Goal: Task Accomplishment & Management: Manage account settings

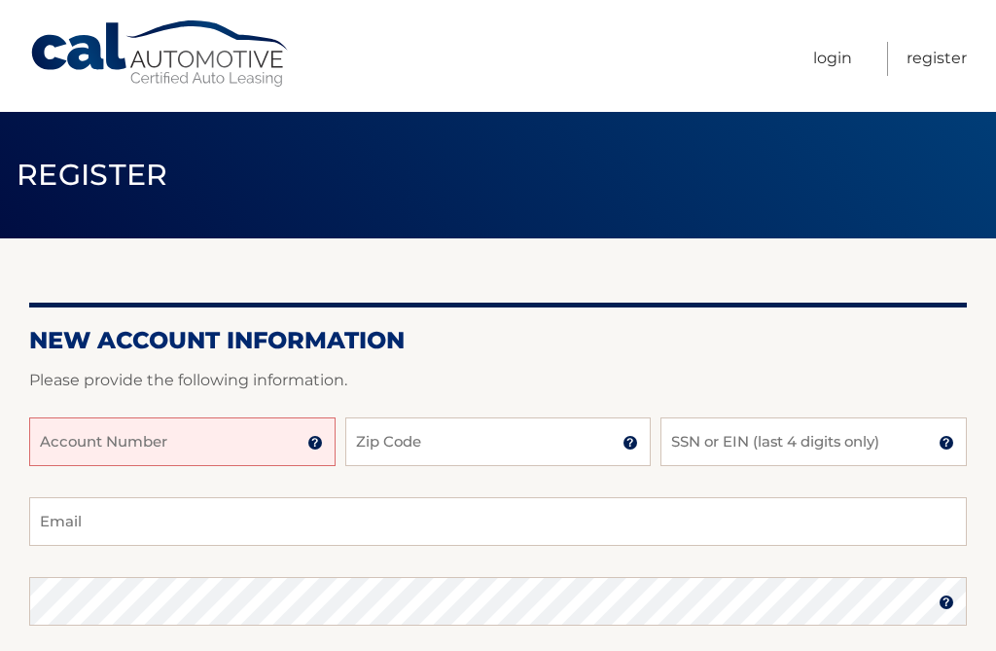
click at [88, 448] on input "Account Number" at bounding box center [182, 441] width 306 height 49
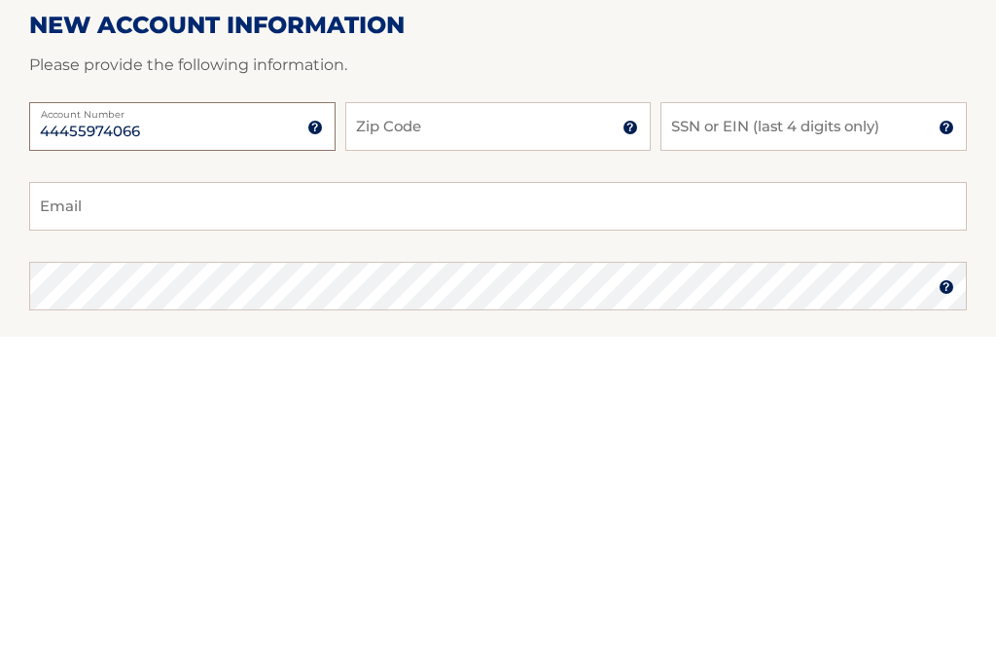
type input "44455974066"
click at [416, 417] on input "Zip Code" at bounding box center [498, 441] width 306 height 49
type input "10306"
click at [734, 417] on input "SSN or EIN (last 4 digits only)" at bounding box center [813, 441] width 306 height 49
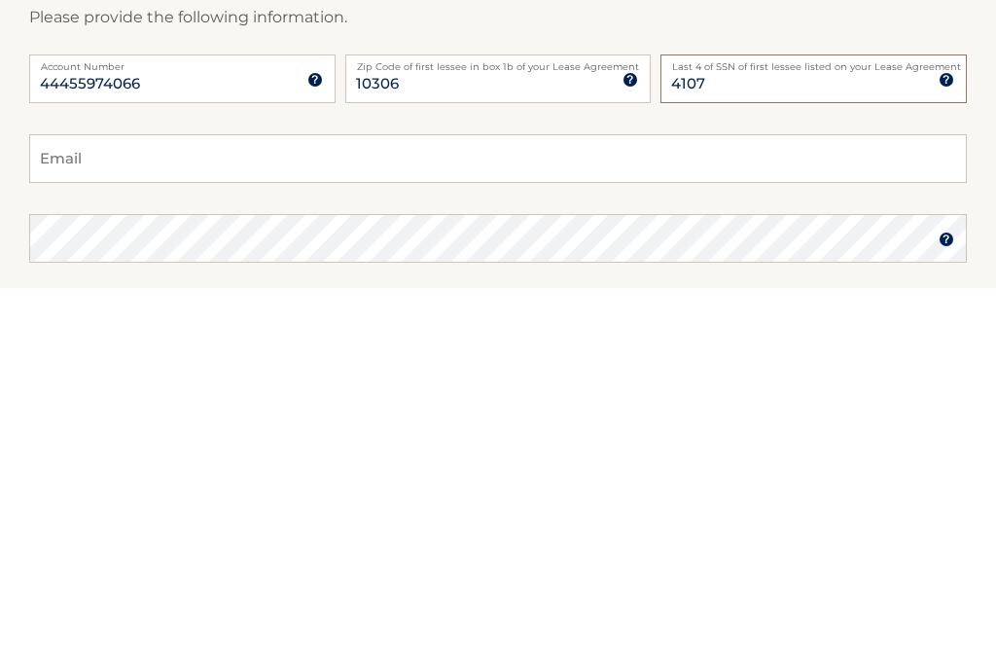
type input "4107"
click at [123, 497] on input "Email" at bounding box center [497, 521] width 937 height 49
type input "[EMAIL_ADDRESS][DOMAIN_NAME]"
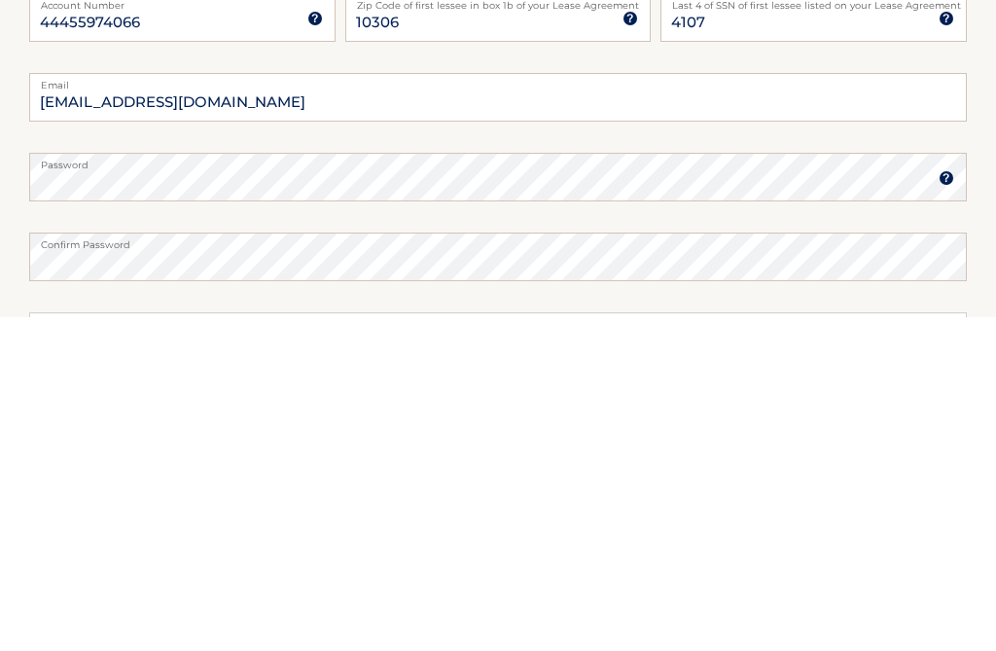
scroll to position [424, 0]
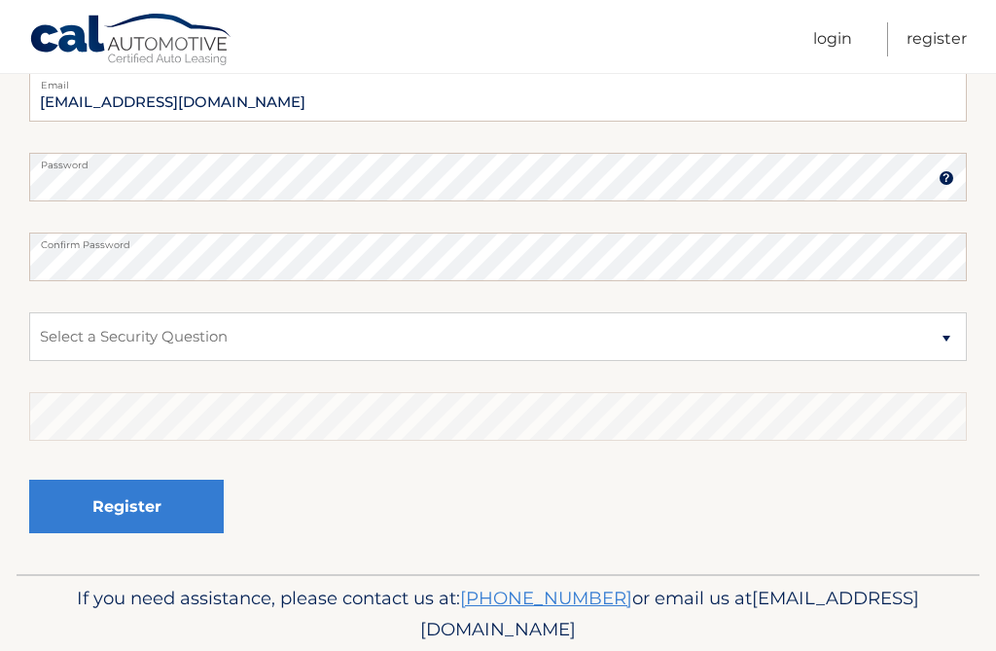
click at [458, 605] on p "If you need assistance, please contact us at: 609-807-3200 or email us at Custo…" at bounding box center [498, 613] width 904 height 62
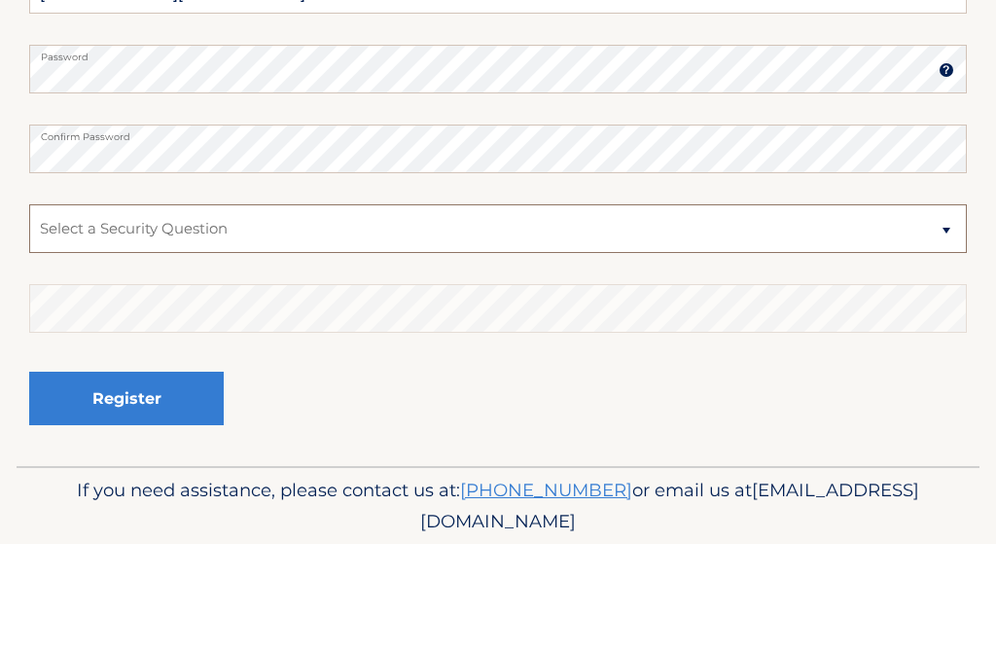
click at [236, 312] on select "Select a Security Question What was the name of your elementary school? What is…" at bounding box center [497, 336] width 937 height 49
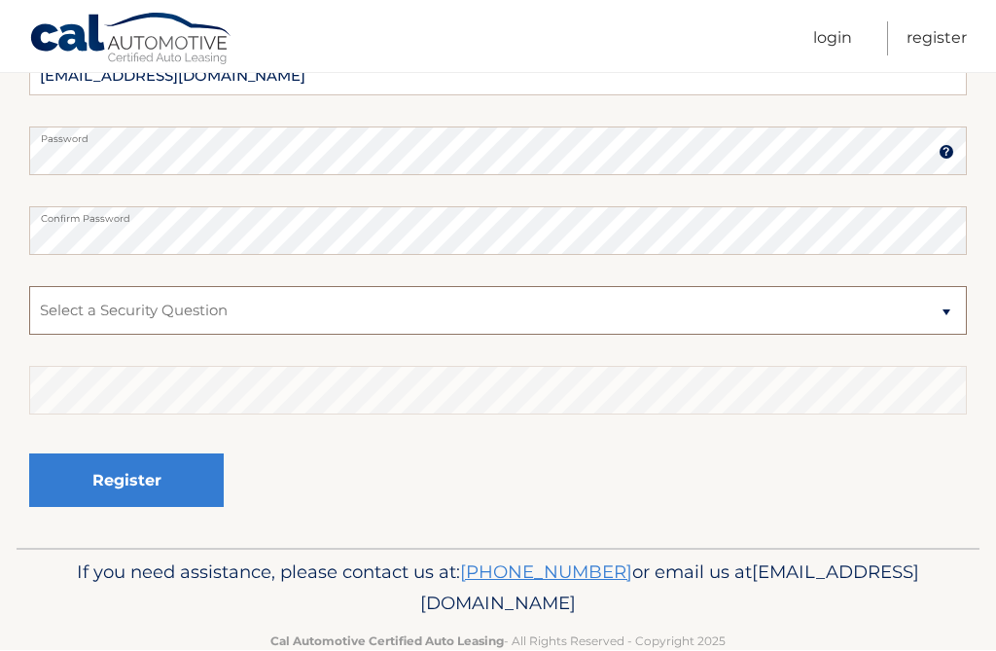
select select "2"
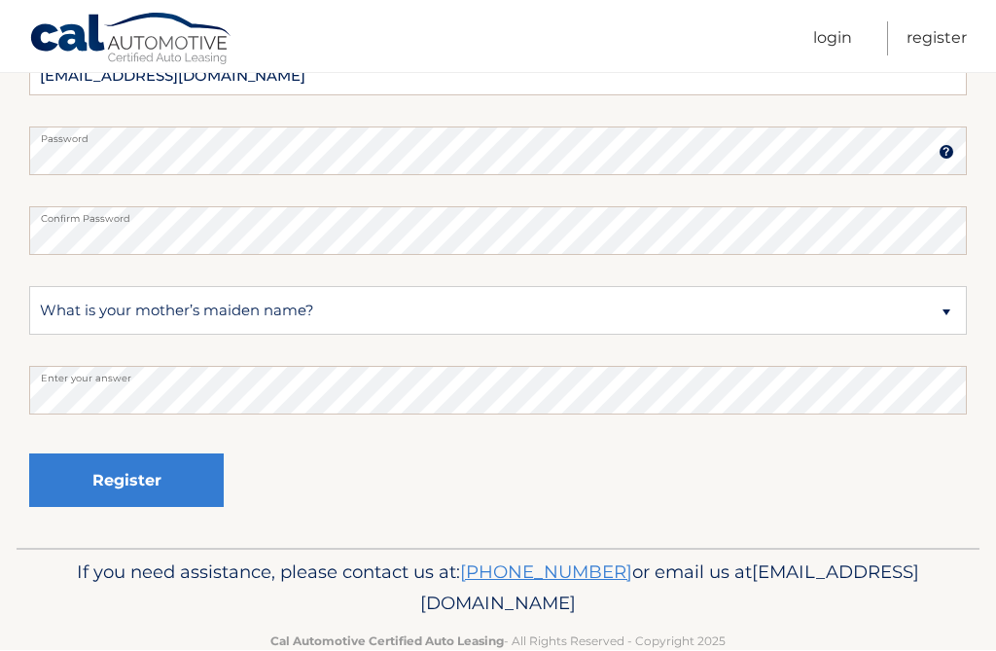
click at [176, 495] on button "Register" at bounding box center [126, 480] width 194 height 53
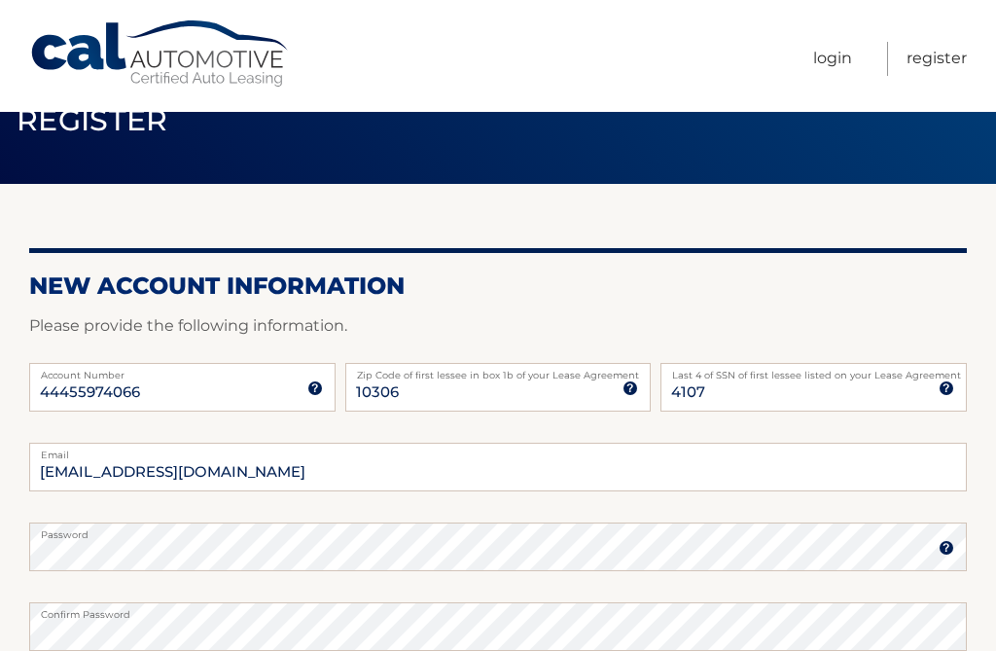
scroll to position [53, 0]
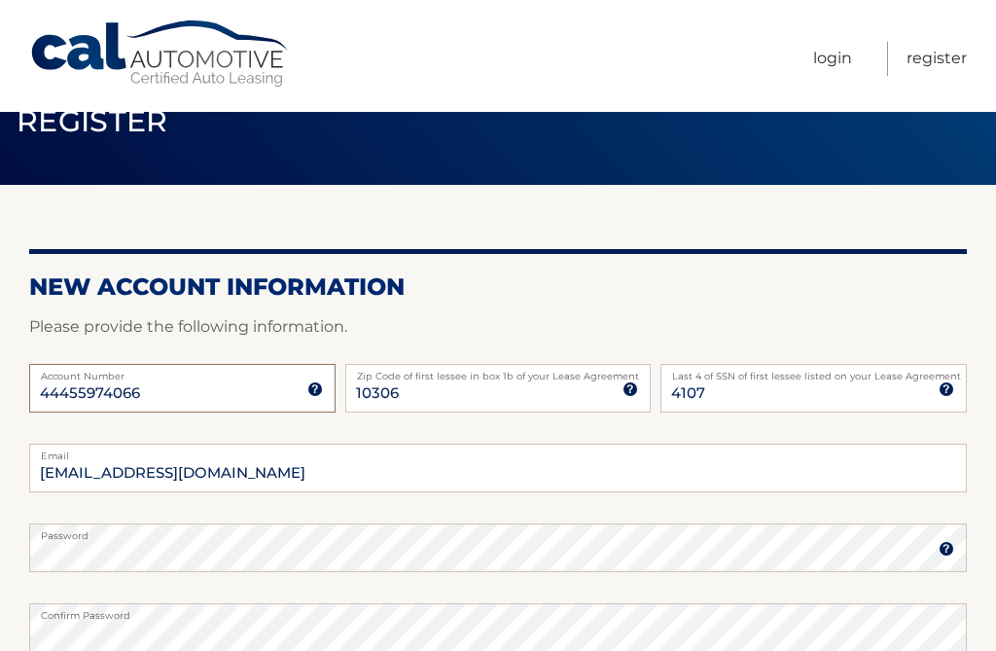
click at [95, 385] on input "44455974066" at bounding box center [182, 388] width 306 height 49
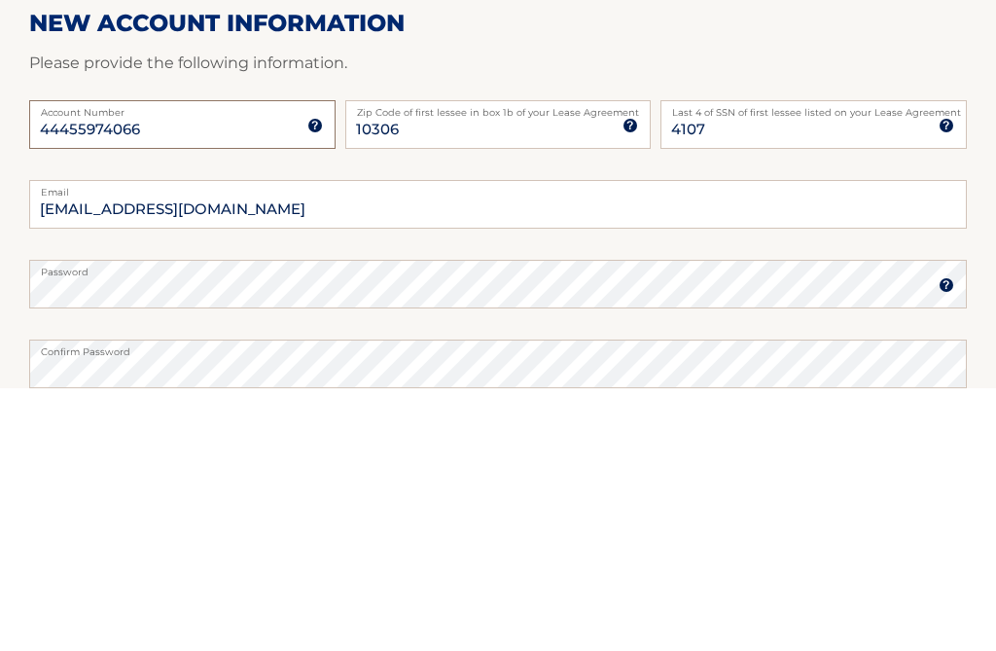
type input "44455974066"
click at [96, 443] on input "[EMAIL_ADDRESS][DOMAIN_NAME]" at bounding box center [497, 467] width 937 height 49
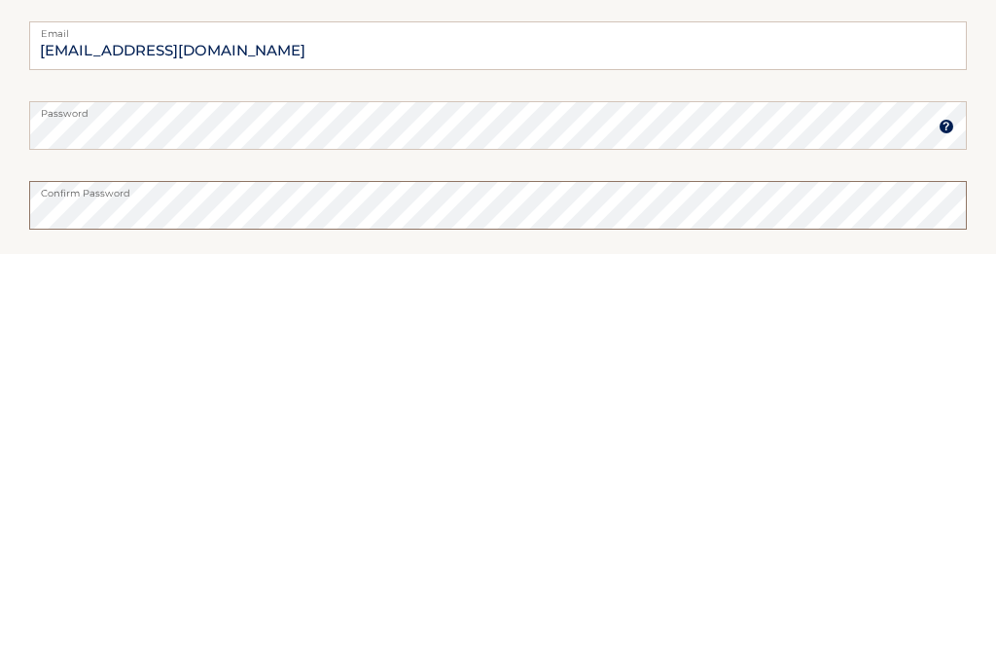
scroll to position [158, 0]
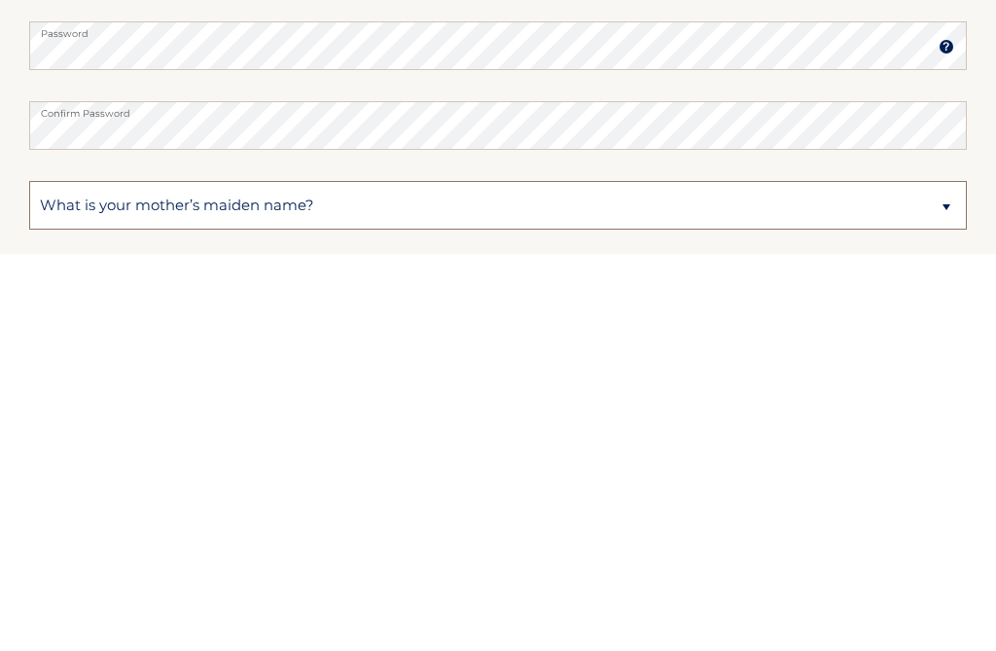
click at [186, 578] on select "Select a Security Question What was the name of your elementary school? What is…" at bounding box center [497, 602] width 937 height 49
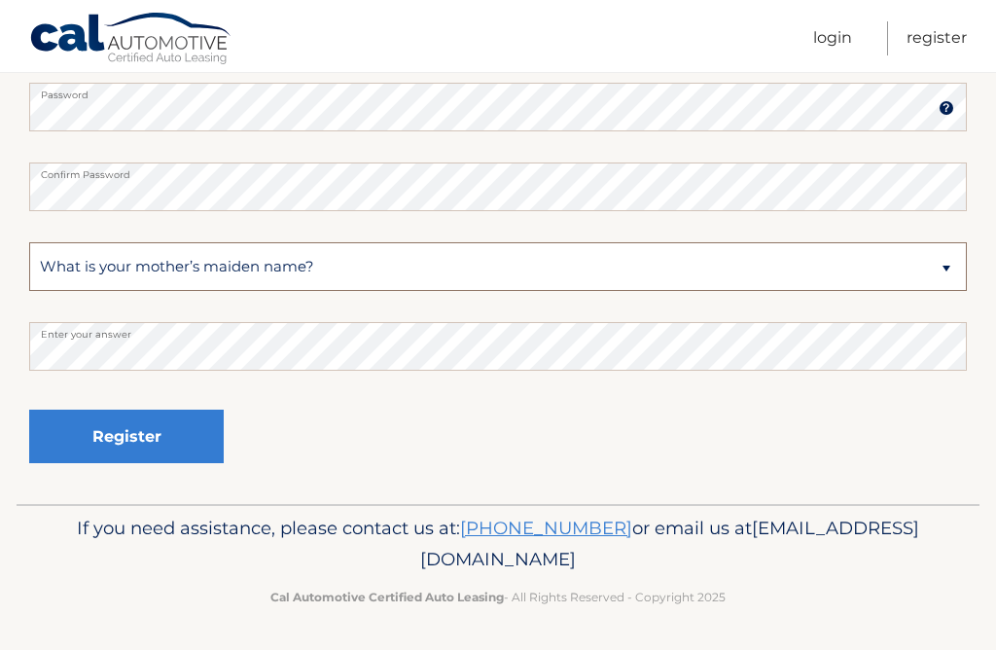
select select "2"
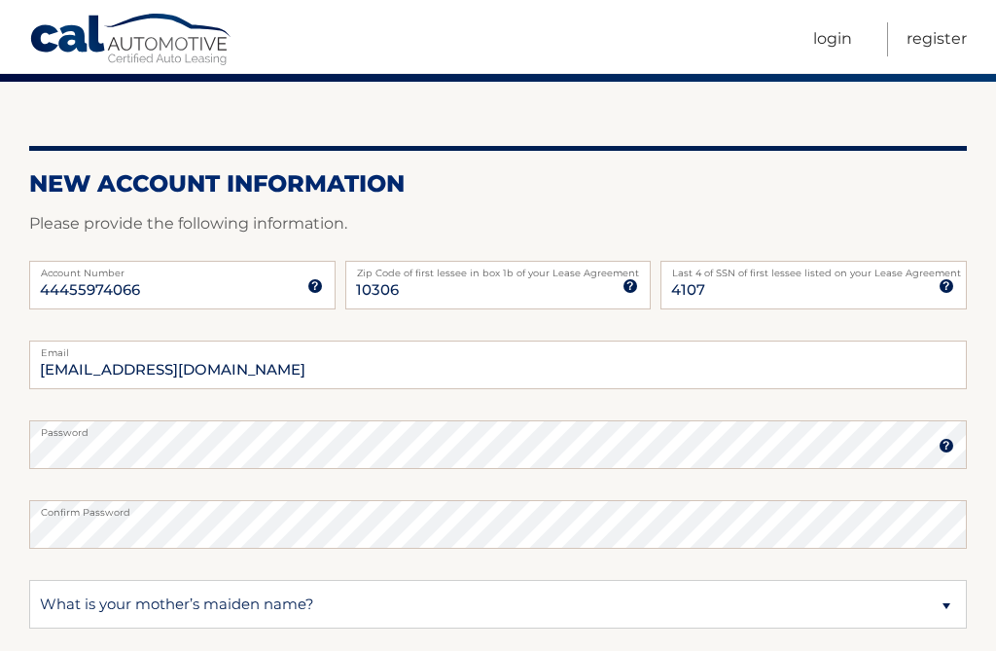
scroll to position [154, 0]
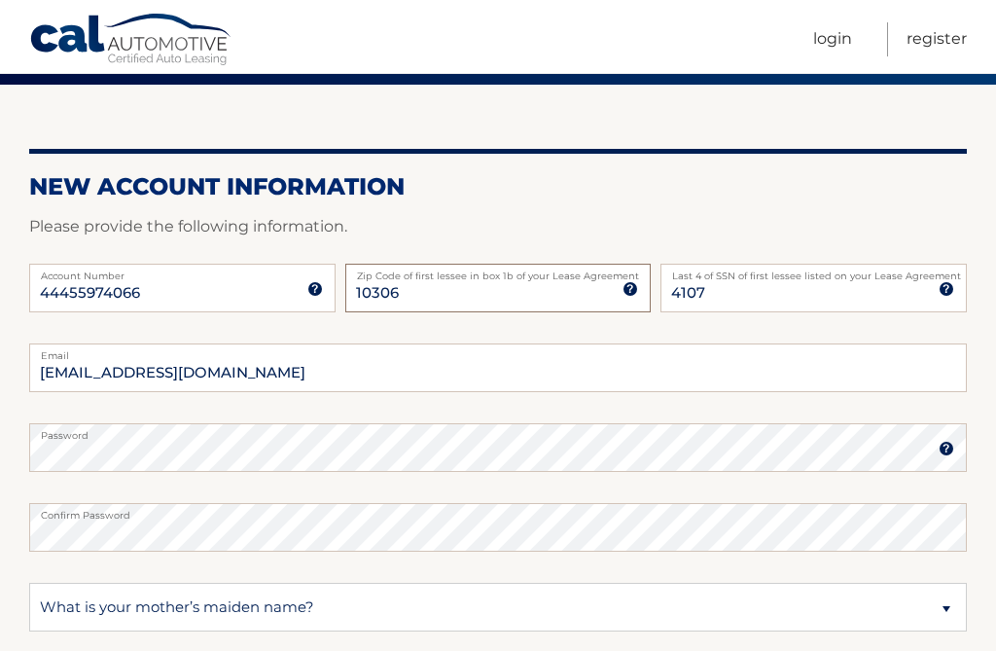
click at [423, 299] on input "10306" at bounding box center [498, 288] width 306 height 49
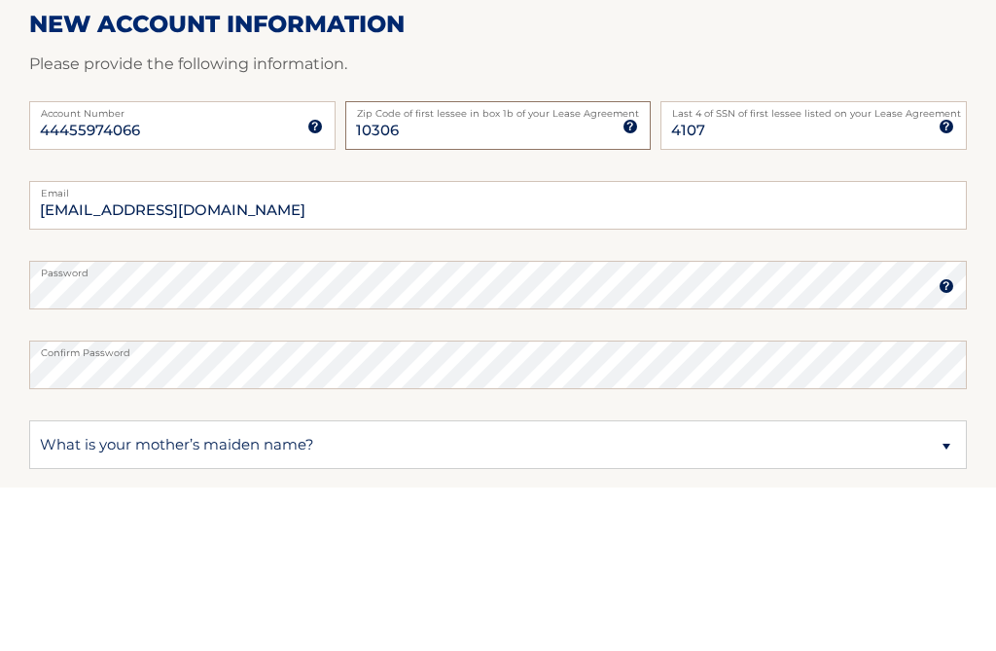
type input "10306"
click at [740, 264] on input "4107" at bounding box center [813, 288] width 306 height 49
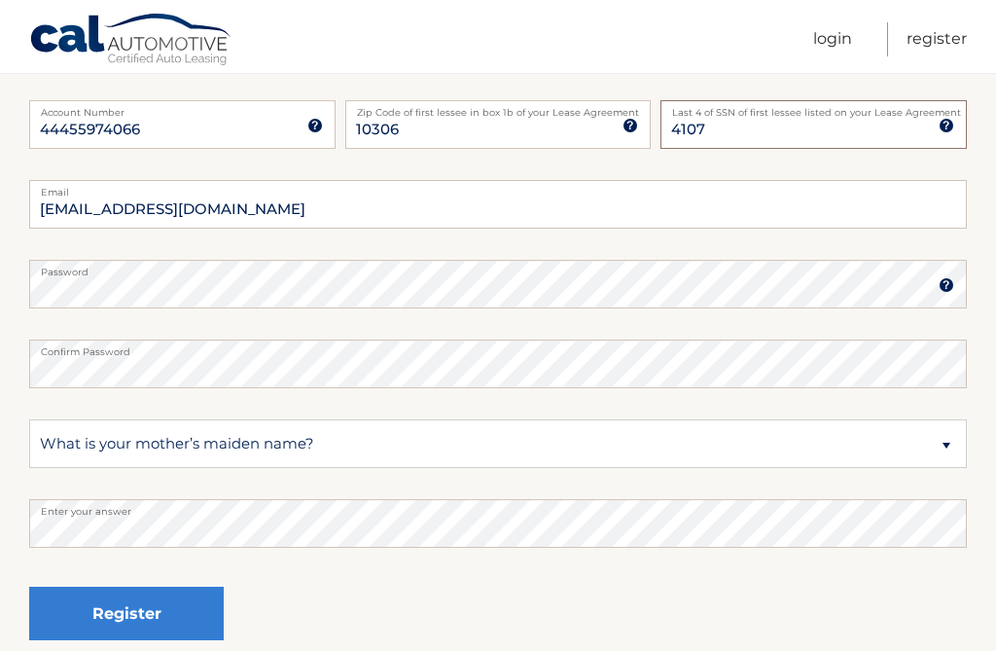
type input "4107"
click at [142, 605] on button "Register" at bounding box center [126, 612] width 194 height 53
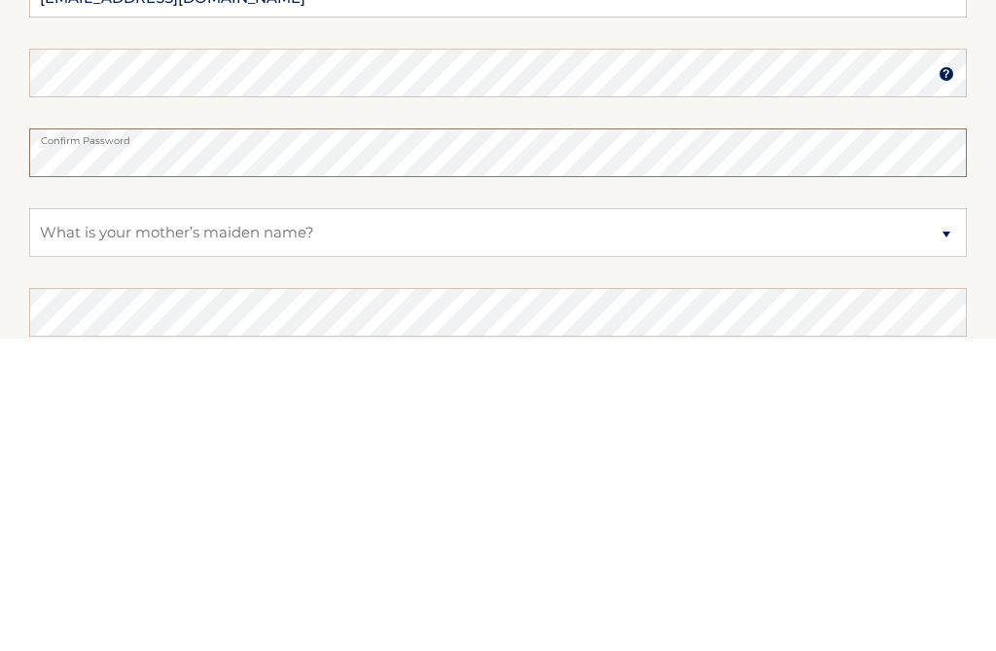
scroll to position [699, 0]
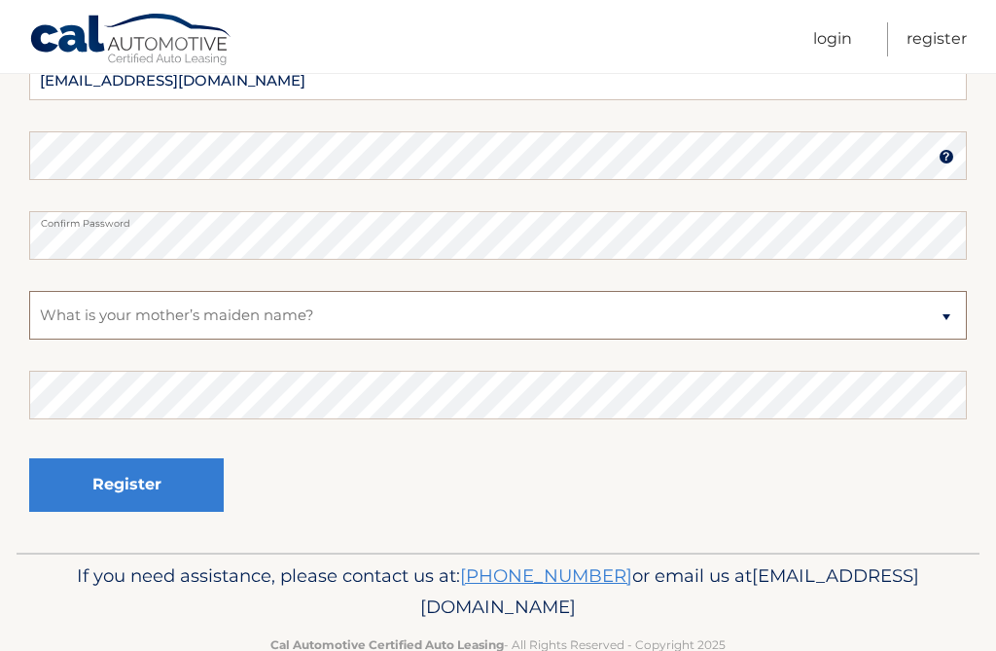
click at [125, 320] on select "Select a Security Question What was the name of your elementary school? What is…" at bounding box center [497, 315] width 937 height 49
click at [125, 308] on select "Select a Security Question What was the name of your elementary school? What is…" at bounding box center [497, 315] width 937 height 49
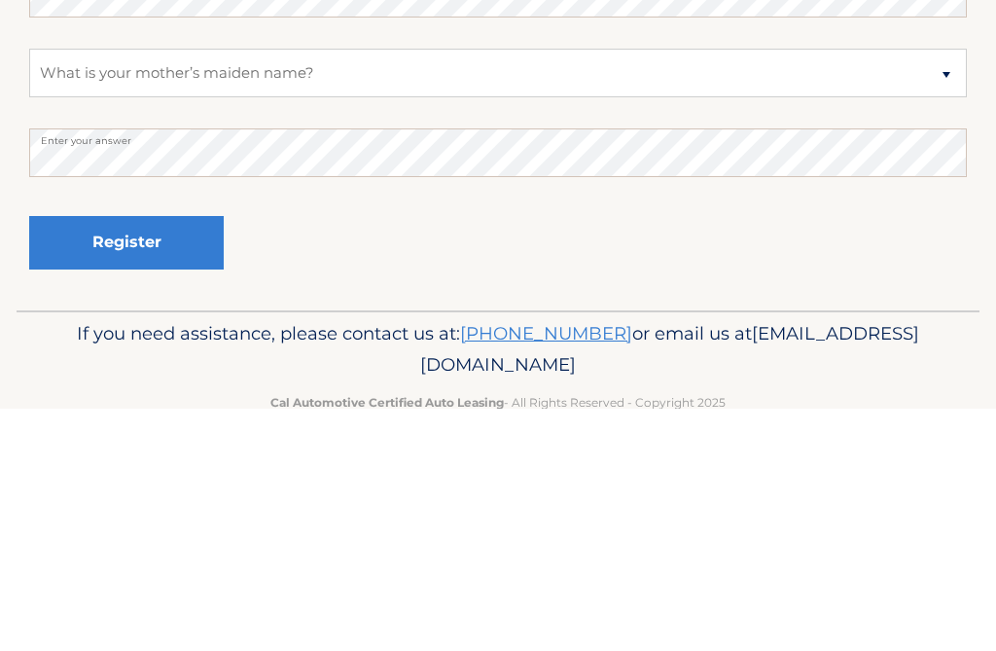
click at [157, 458] on button "Register" at bounding box center [126, 484] width 194 height 53
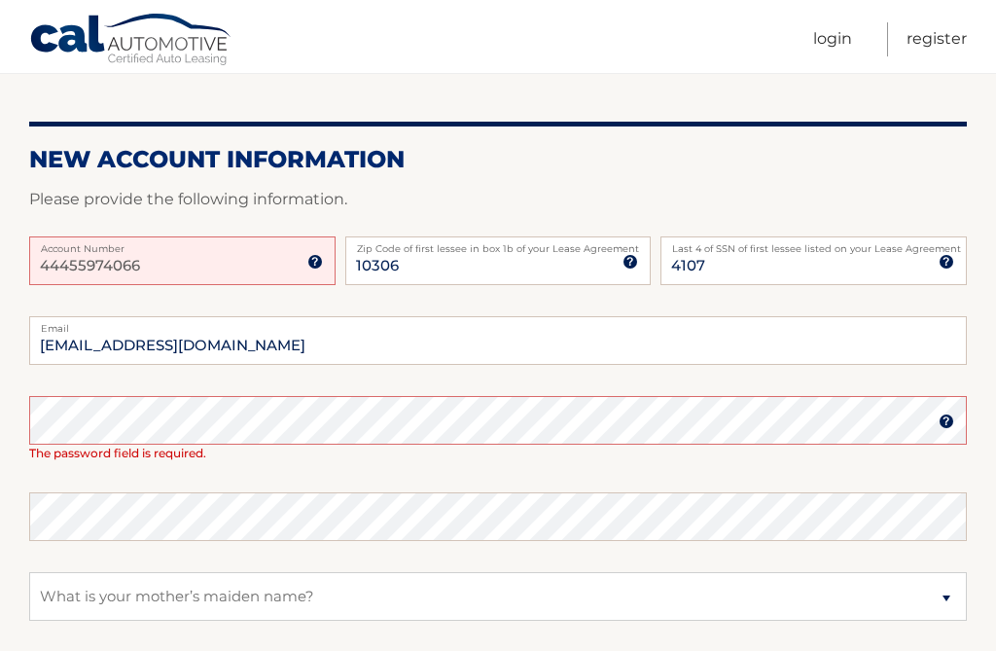
scroll to position [241, 0]
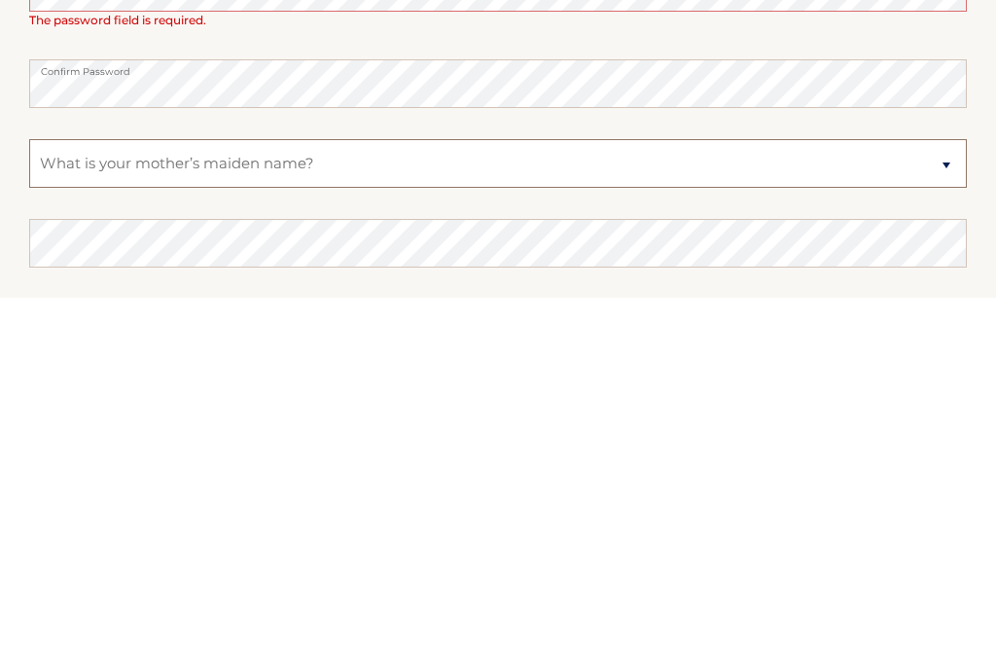
click at [118, 493] on select "Select a Security Question What was the name of your elementary school? What is…" at bounding box center [497, 517] width 937 height 49
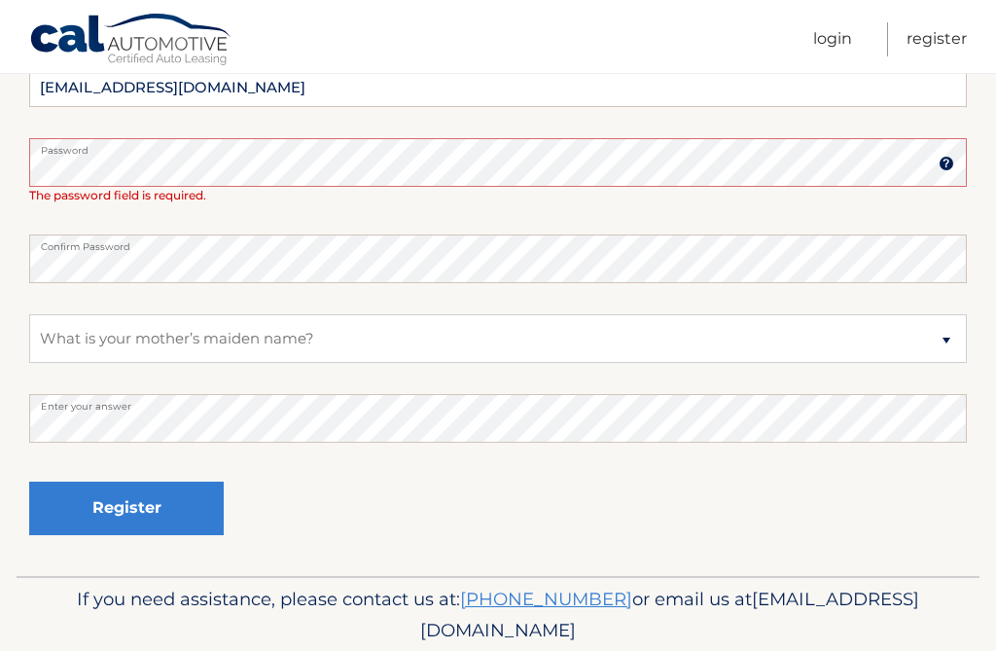
scroll to position [499, 0]
click at [190, 506] on button "Register" at bounding box center [126, 508] width 194 height 53
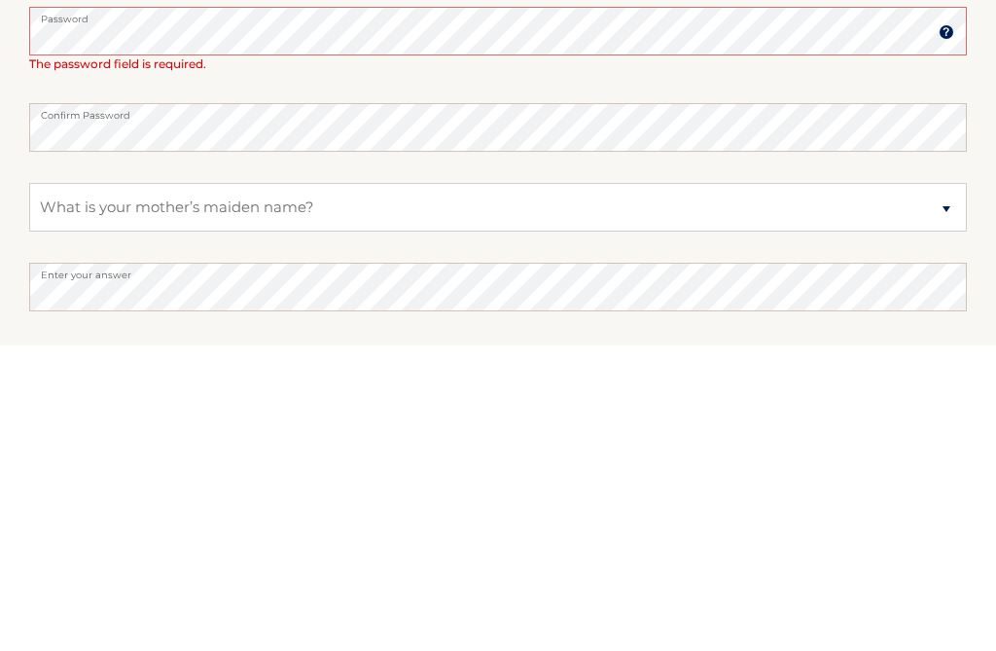
scroll to position [569, 0]
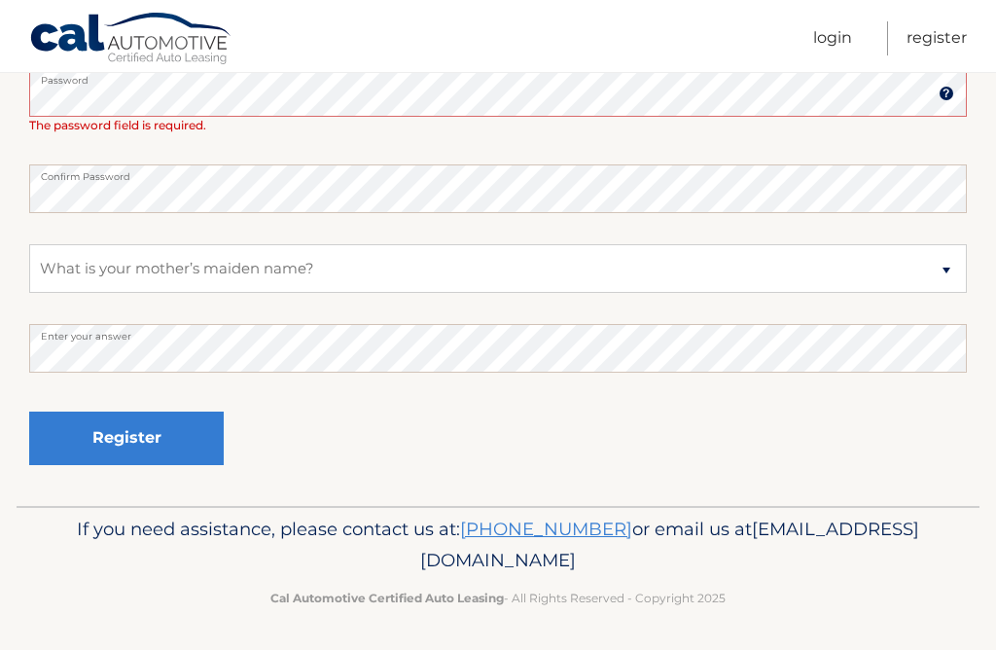
click at [141, 435] on button "Register" at bounding box center [126, 438] width 194 height 53
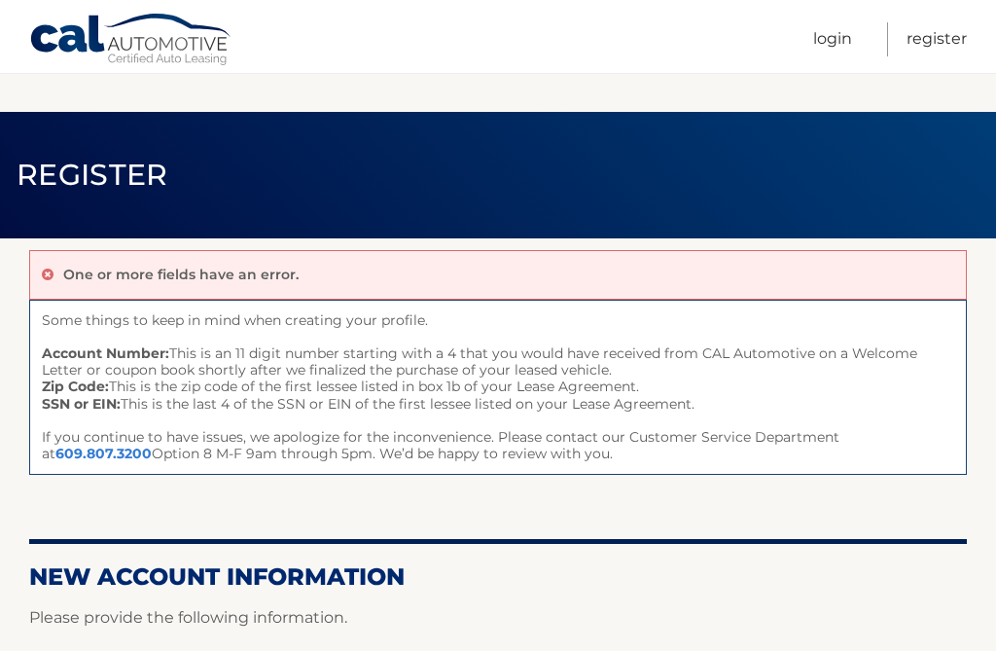
scroll to position [744, 0]
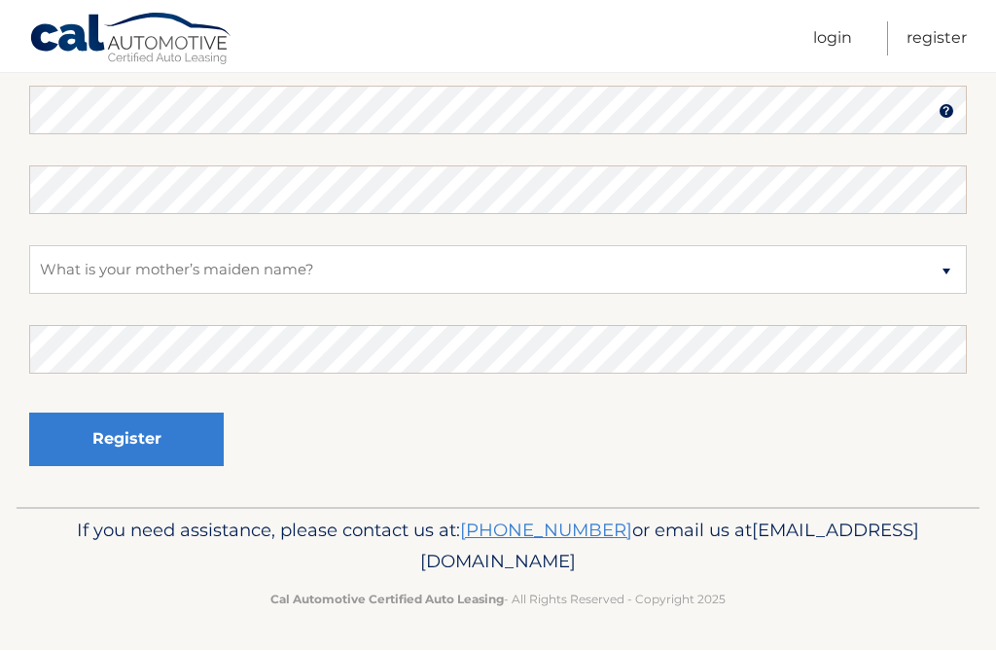
click at [841, 34] on link "Login" at bounding box center [832, 39] width 39 height 34
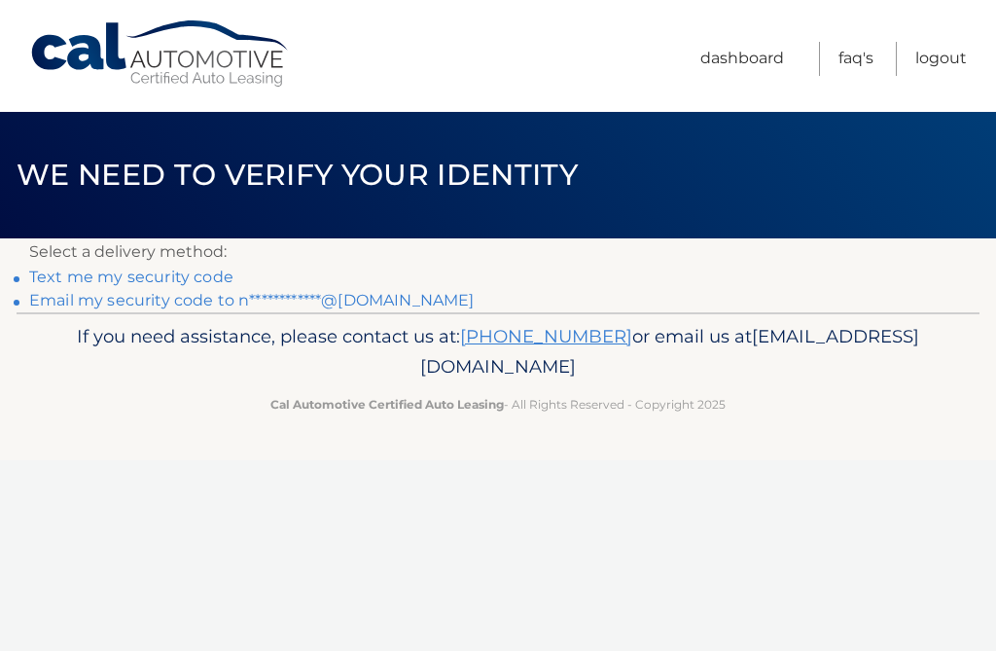
click at [773, 350] on p "If you need assistance, please contact us at: 609-807-3200 or email us at Custo…" at bounding box center [498, 352] width 904 height 62
click at [210, 272] on link "Text me my security code" at bounding box center [131, 276] width 204 height 18
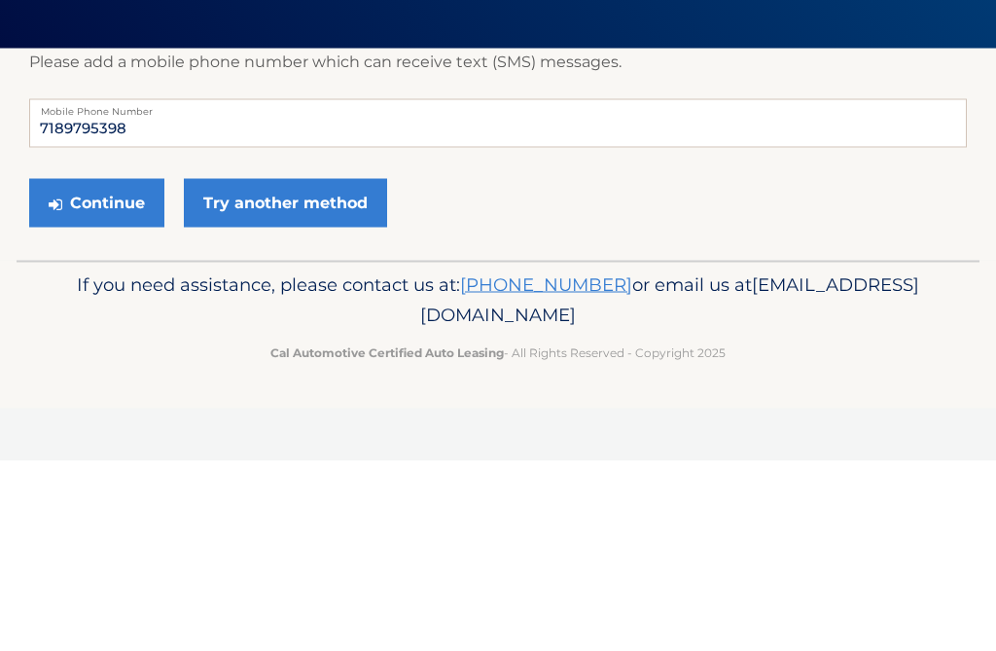
click at [310, 369] on link "Try another method" at bounding box center [285, 393] width 203 height 49
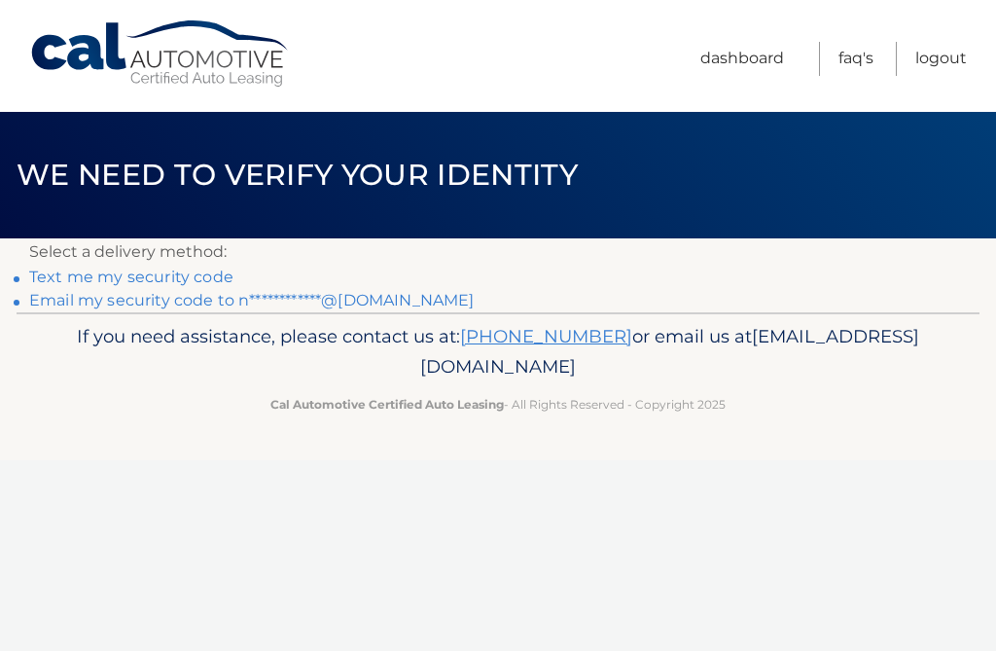
click at [217, 268] on link "Text me my security code" at bounding box center [131, 276] width 204 height 18
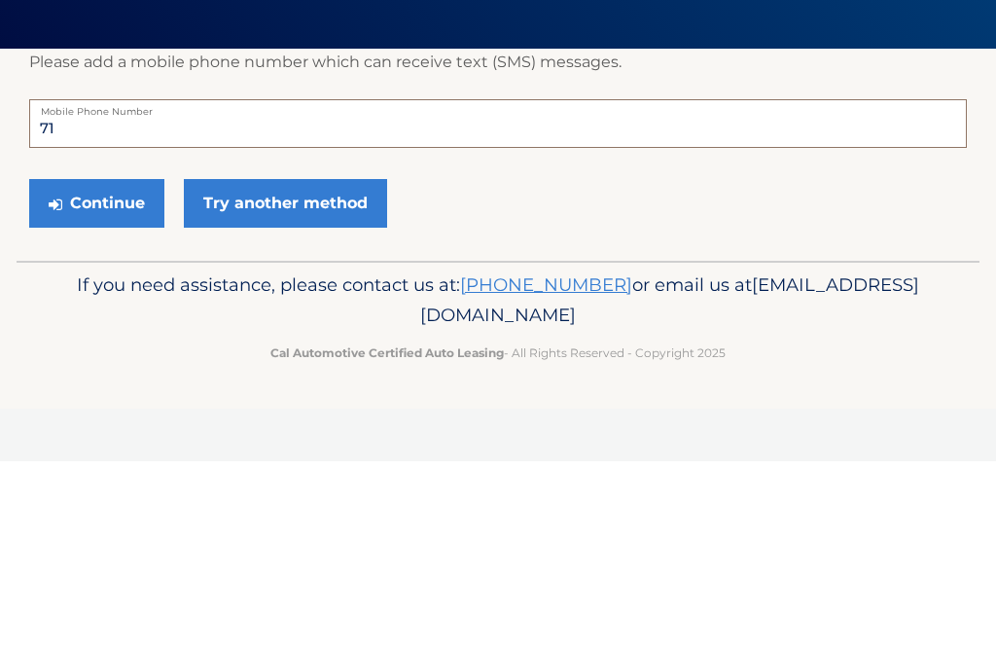
type input "7"
click at [123, 369] on button "Continue" at bounding box center [96, 393] width 135 height 49
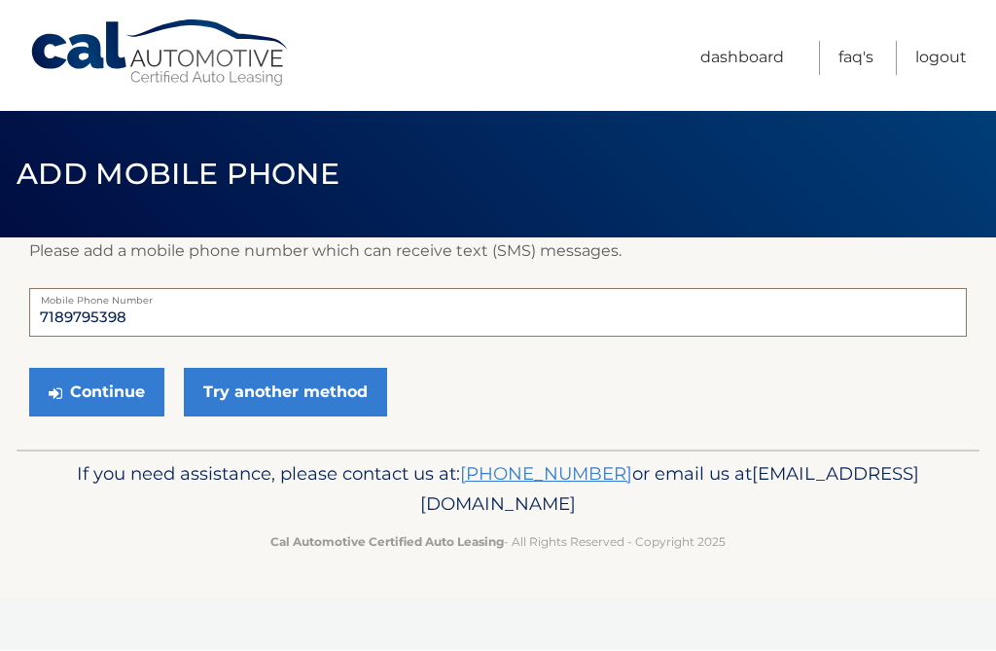
click at [154, 315] on input "7189795398" at bounding box center [497, 313] width 937 height 49
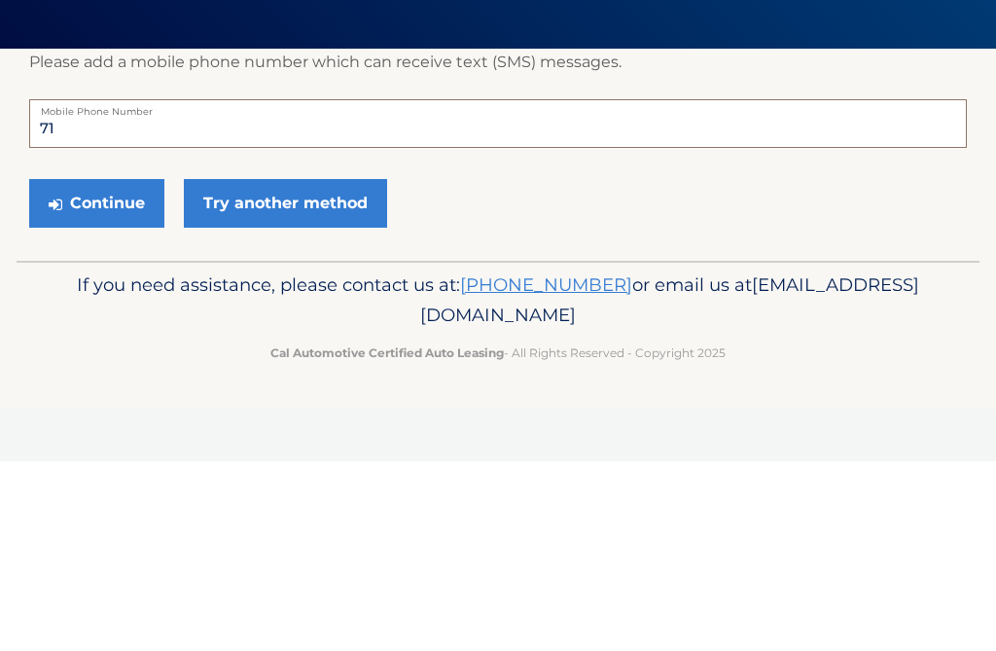
type input "7"
type input "3478742995"
click at [99, 369] on button "Continue" at bounding box center [96, 393] width 135 height 49
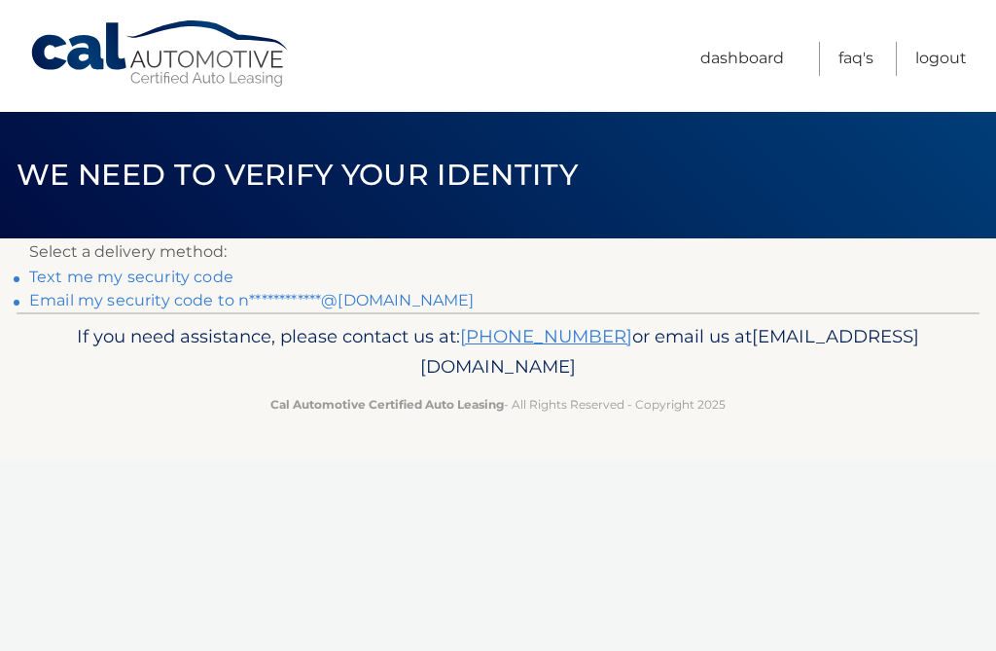
click at [207, 280] on link "Text me my security code" at bounding box center [131, 276] width 204 height 18
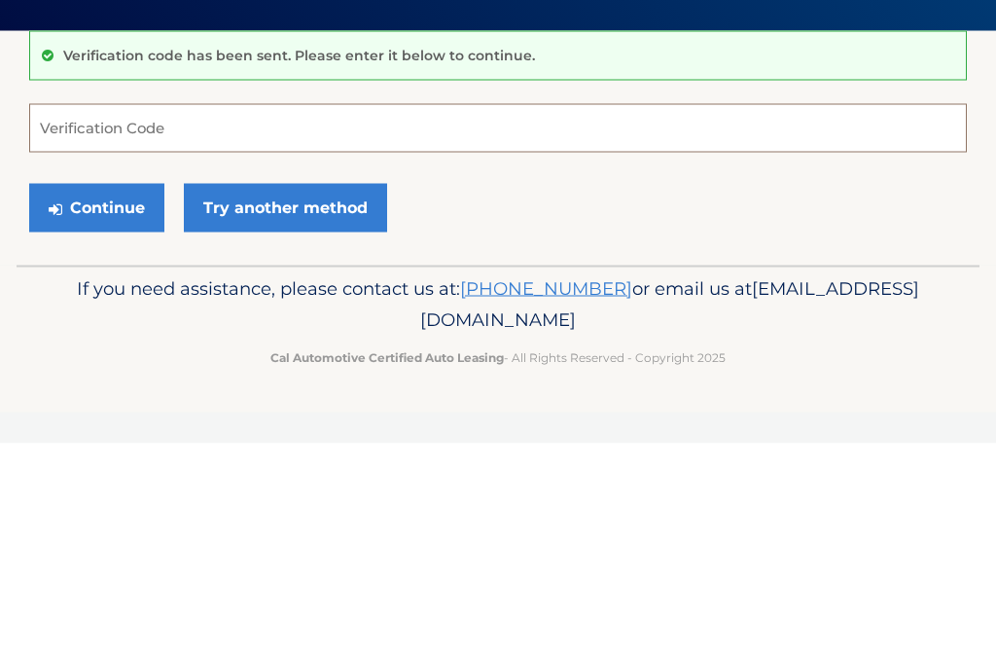
scroll to position [208, 0]
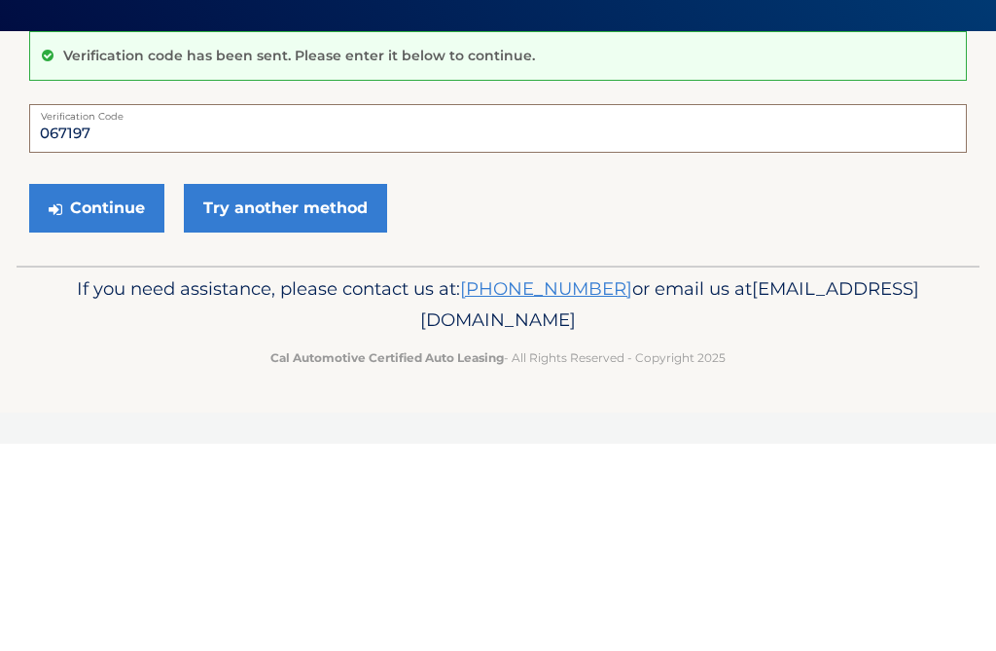
type input "067197"
click at [123, 391] on button "Continue" at bounding box center [96, 415] width 135 height 49
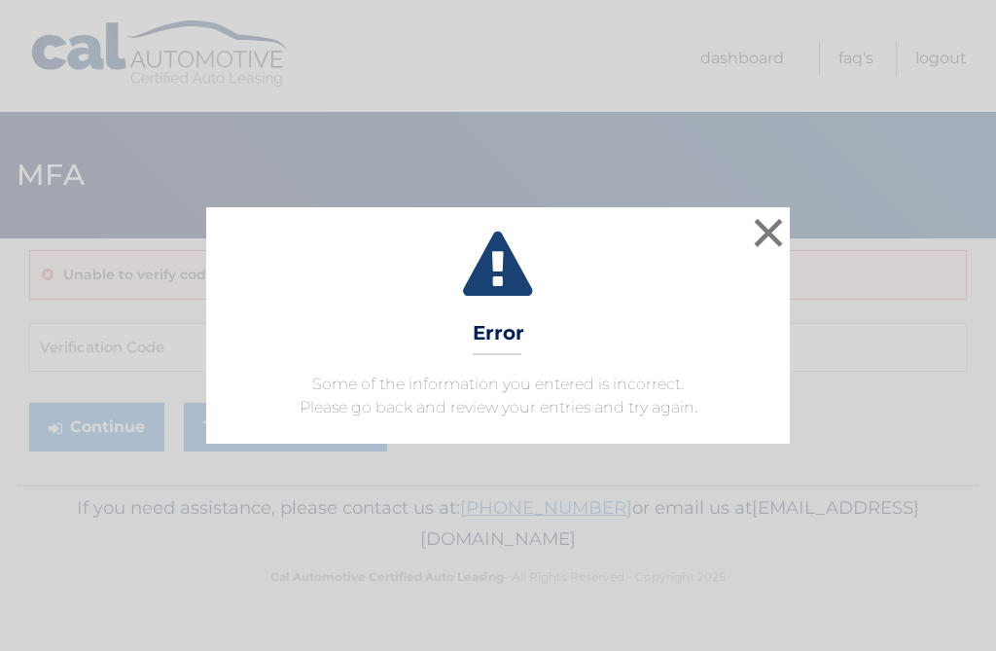
click at [787, 229] on button "×" at bounding box center [768, 232] width 39 height 39
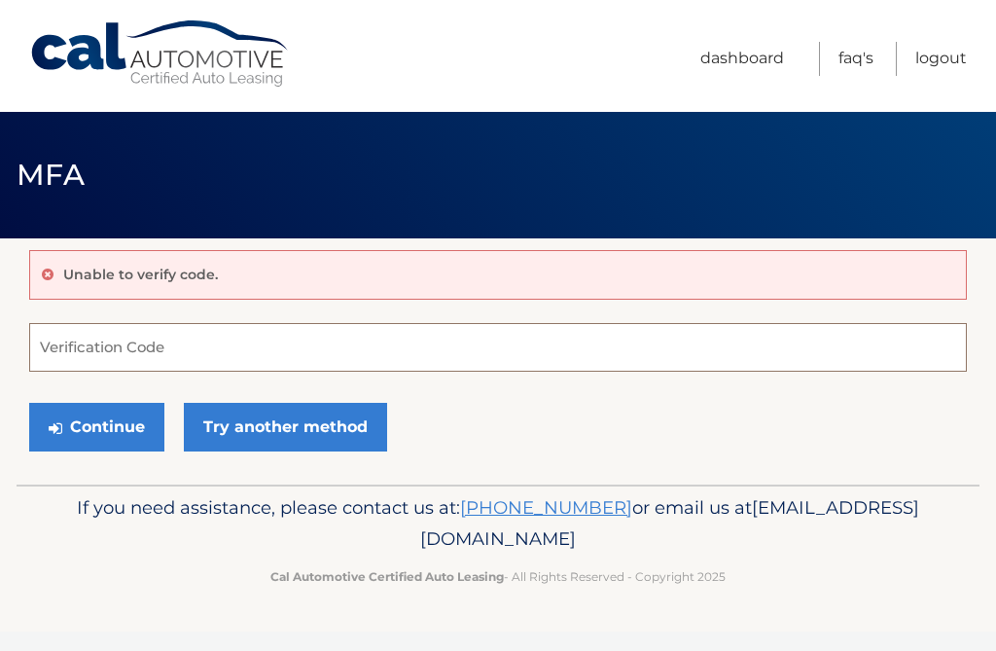
click at [132, 356] on input "Verification Code" at bounding box center [497, 347] width 937 height 49
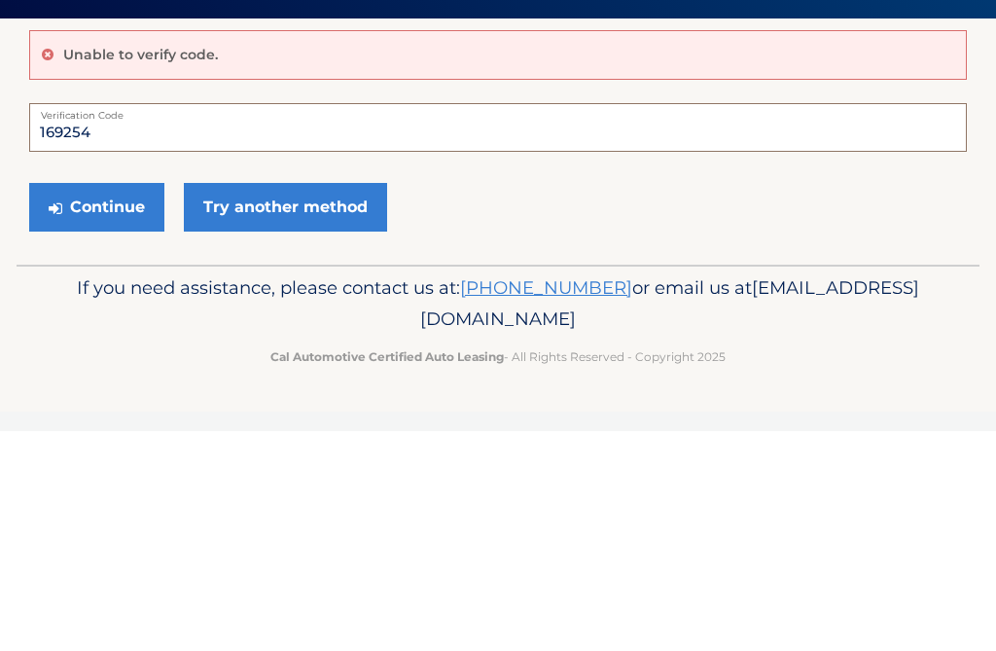
type input "169254"
click at [120, 403] on button "Continue" at bounding box center [96, 427] width 135 height 49
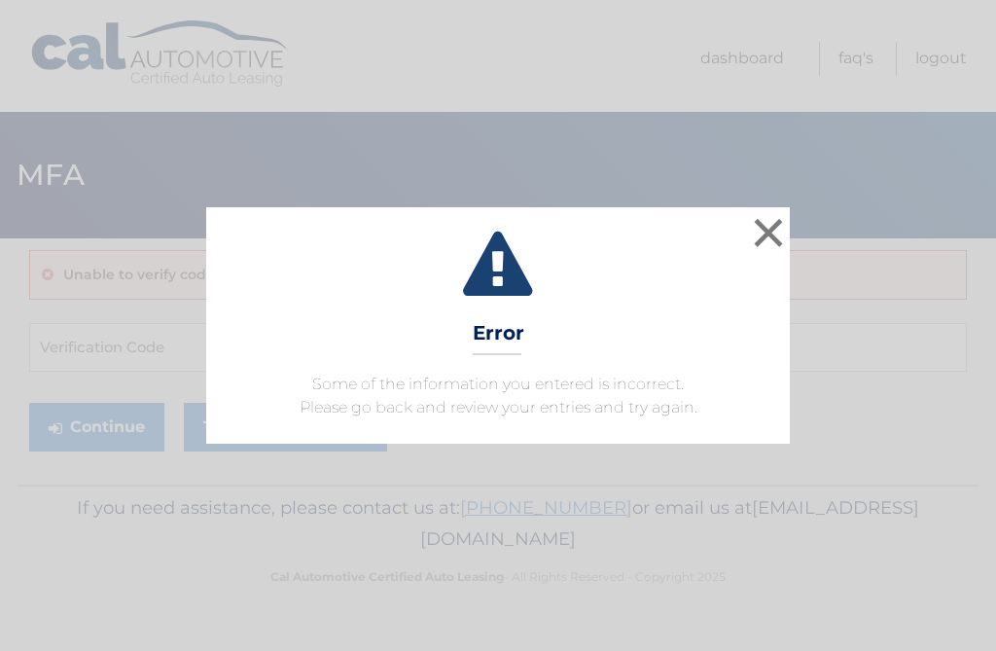
click at [779, 237] on button "×" at bounding box center [768, 232] width 39 height 39
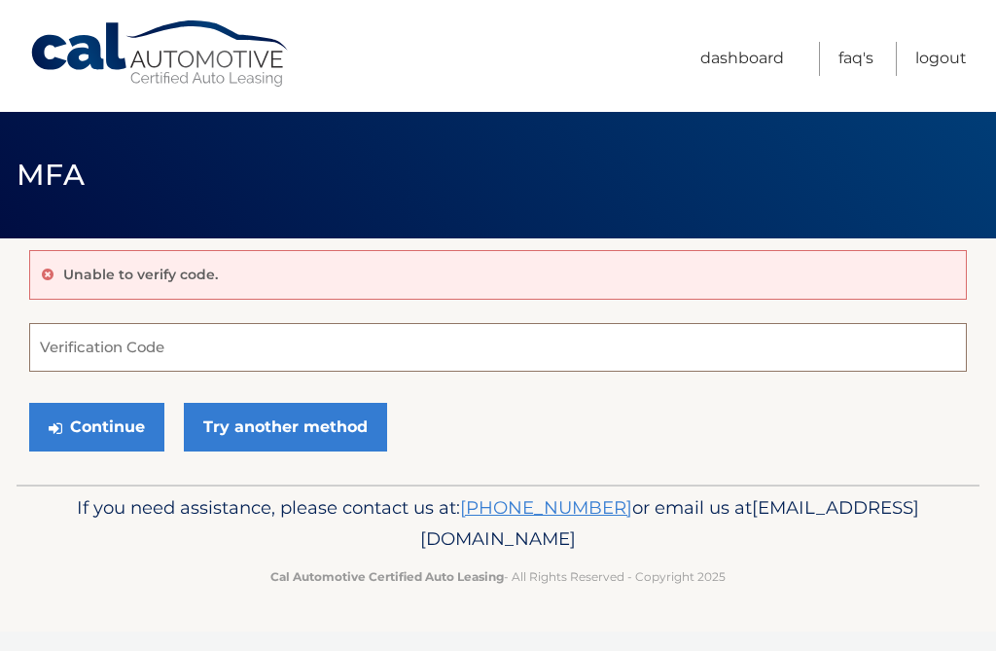
click at [119, 358] on input "Verification Code" at bounding box center [497, 347] width 937 height 49
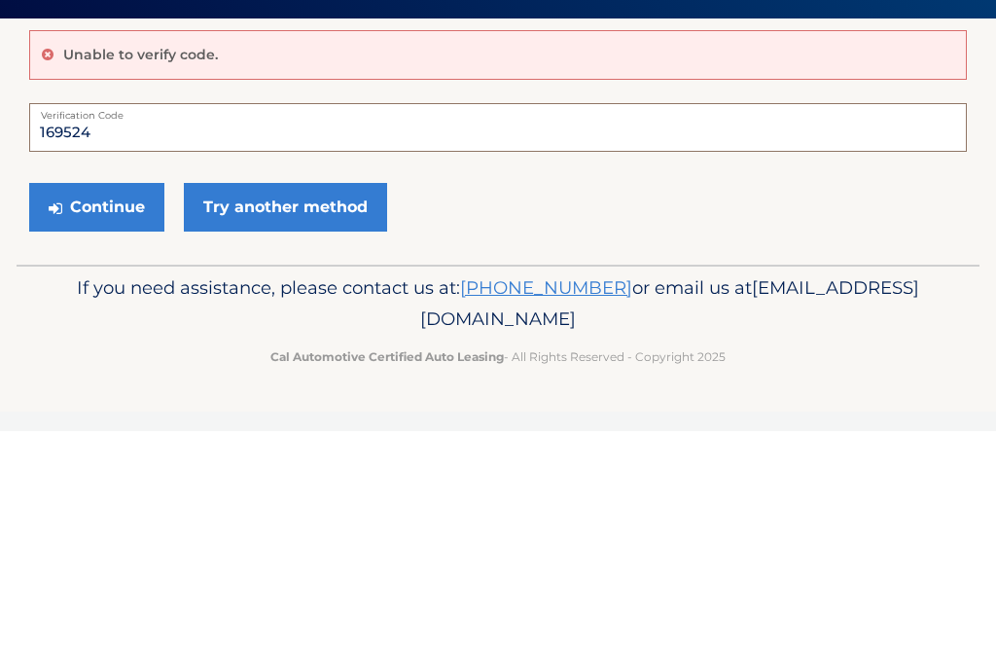
type input "169524"
click at [106, 403] on button "Continue" at bounding box center [96, 427] width 135 height 49
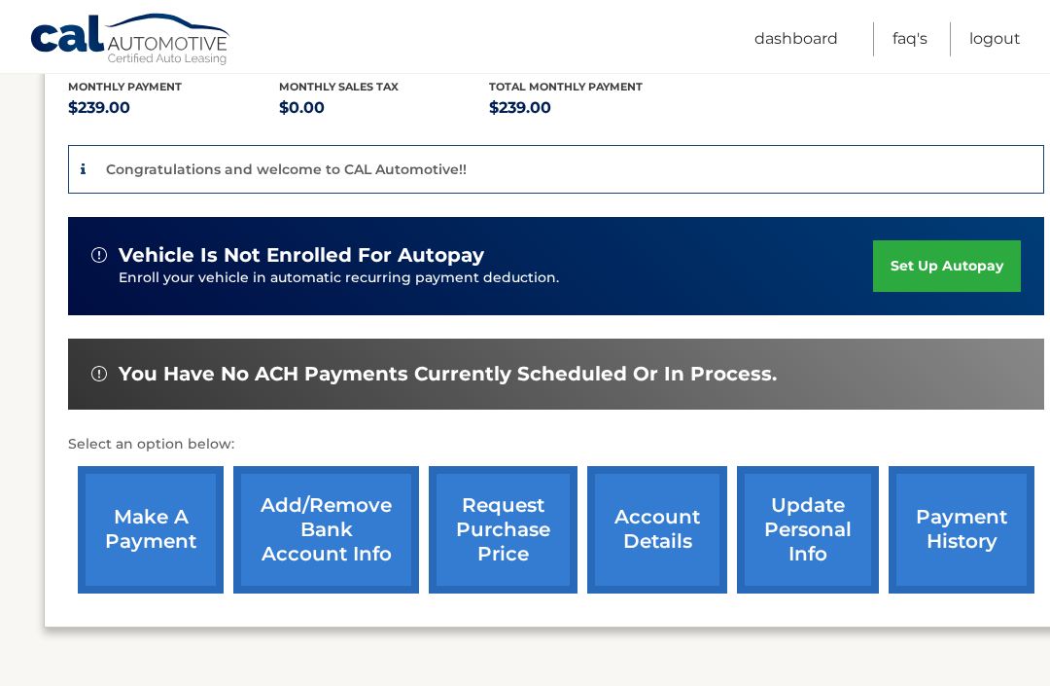
scroll to position [419, 0]
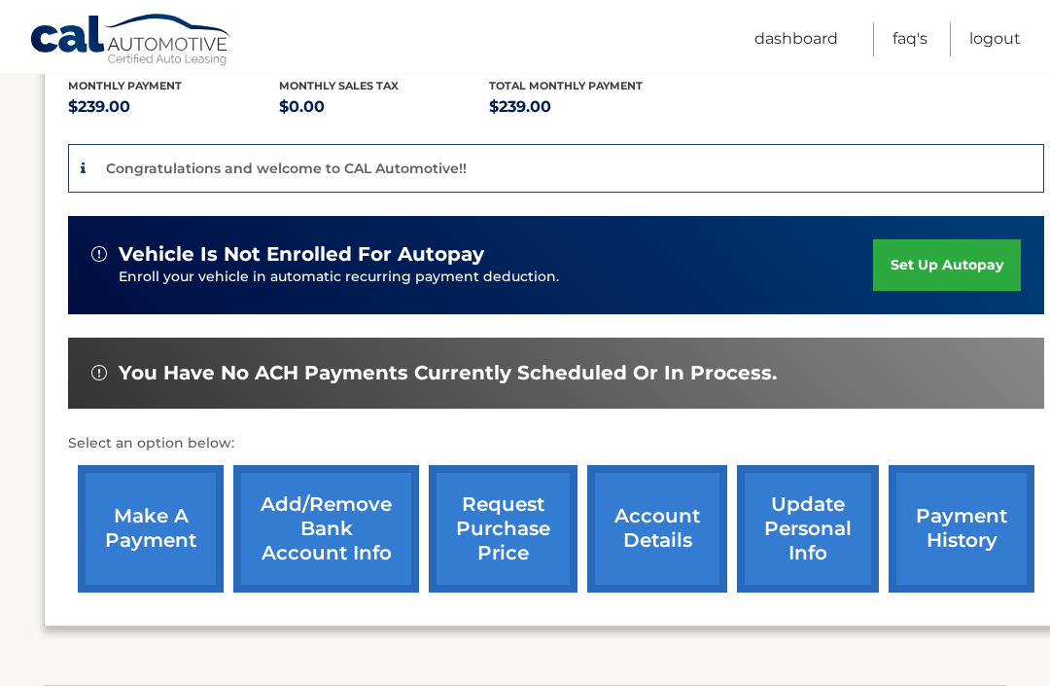
click at [967, 280] on link "set up autopay" at bounding box center [947, 265] width 148 height 52
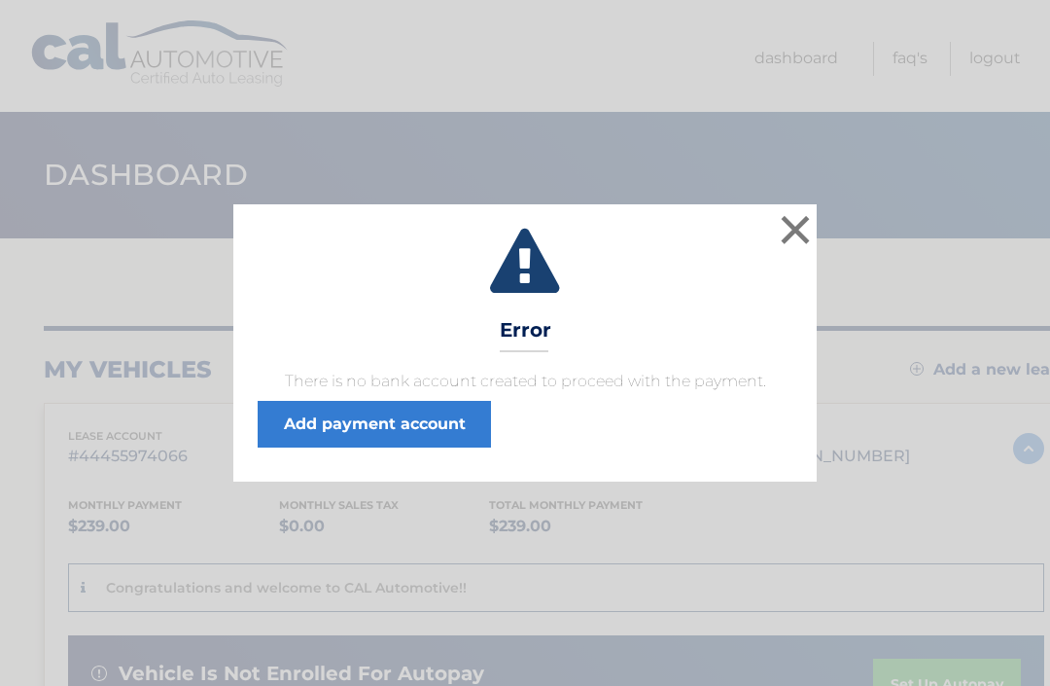
scroll to position [5, 0]
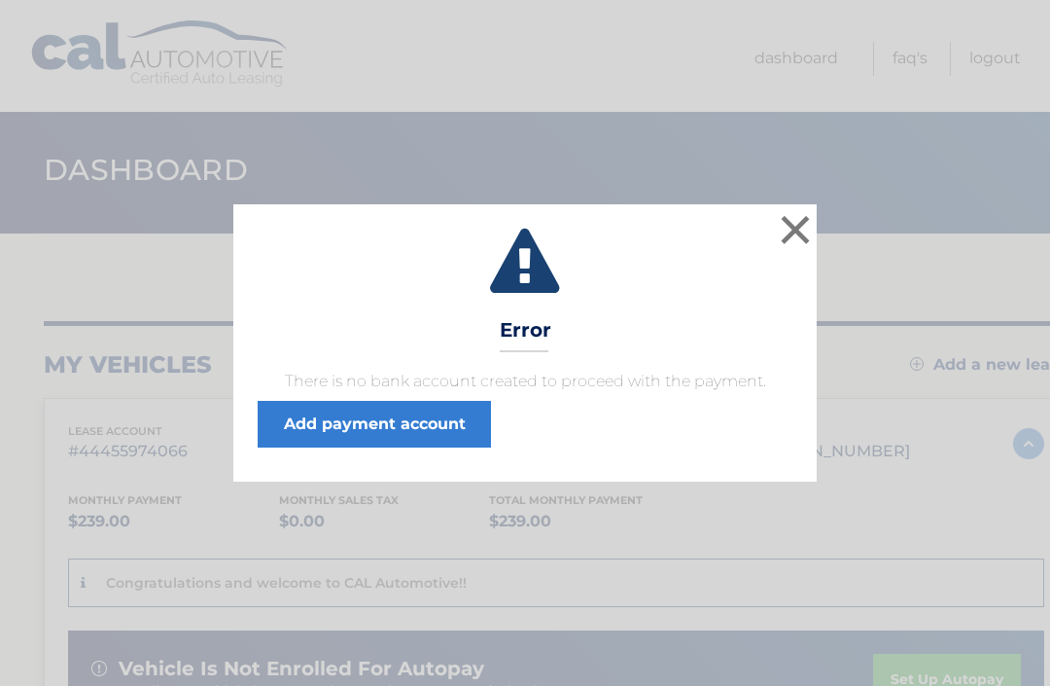
click at [807, 236] on button "×" at bounding box center [795, 229] width 39 height 39
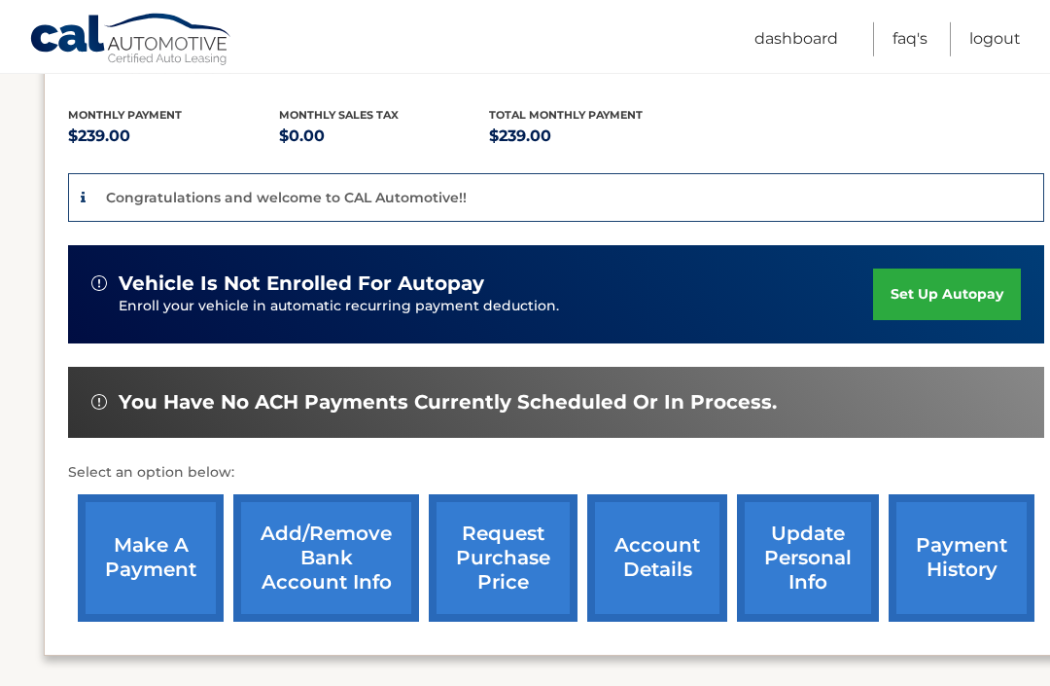
scroll to position [392, 0]
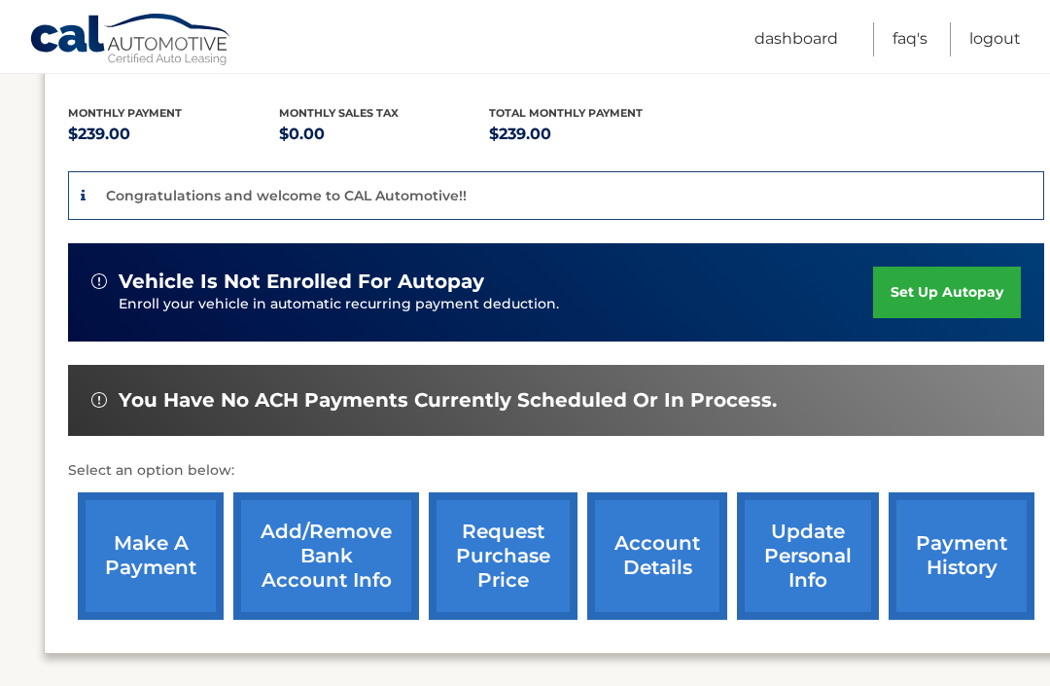
click at [670, 555] on link "account details" at bounding box center [657, 555] width 140 height 127
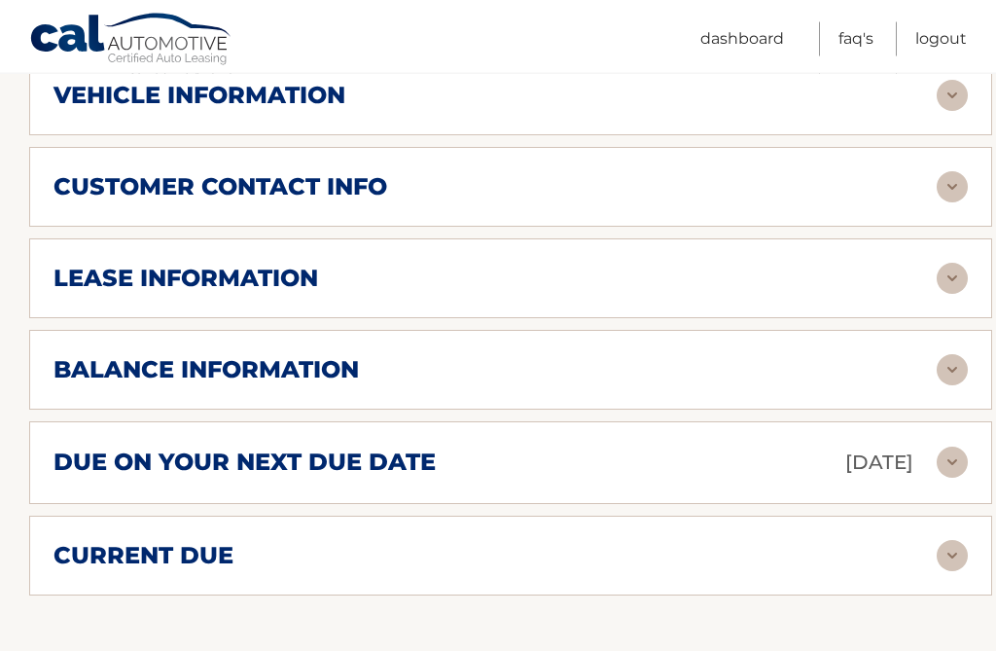
scroll to position [963, 0]
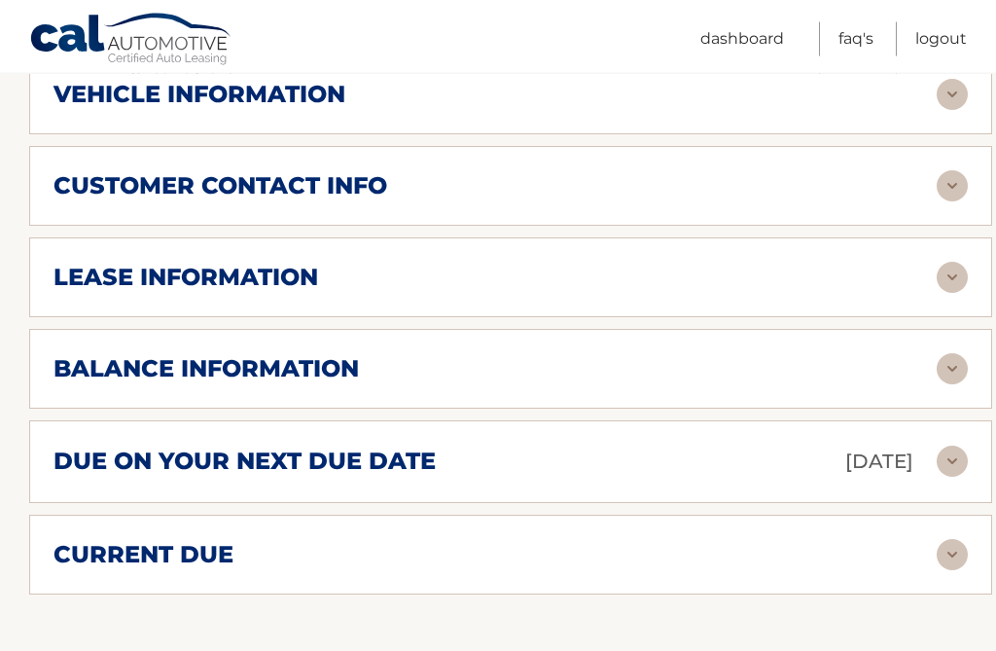
click at [963, 368] on img at bounding box center [951, 369] width 31 height 31
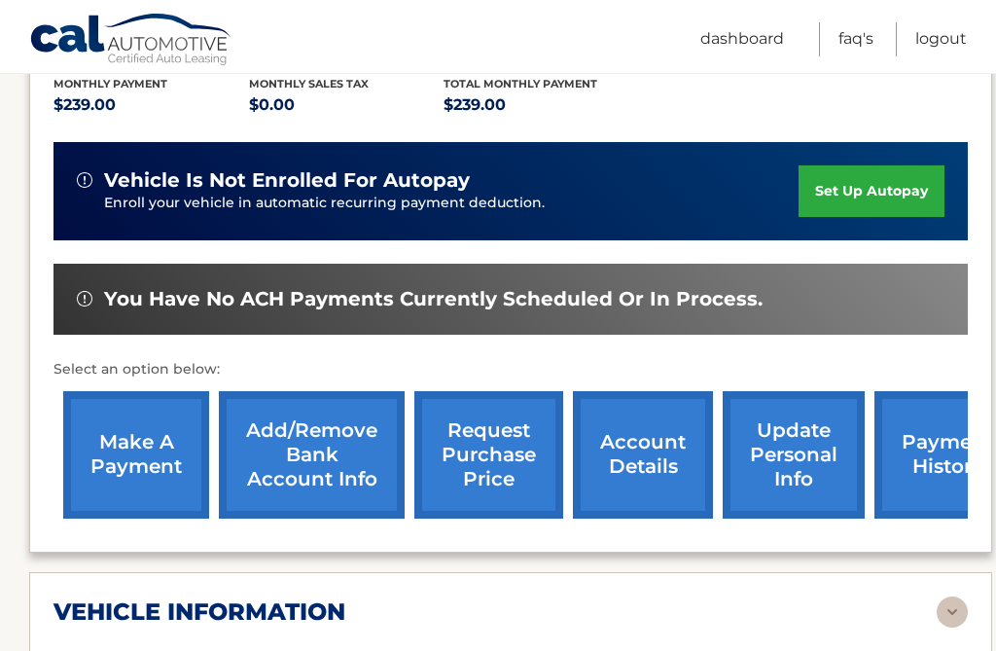
scroll to position [444, 0]
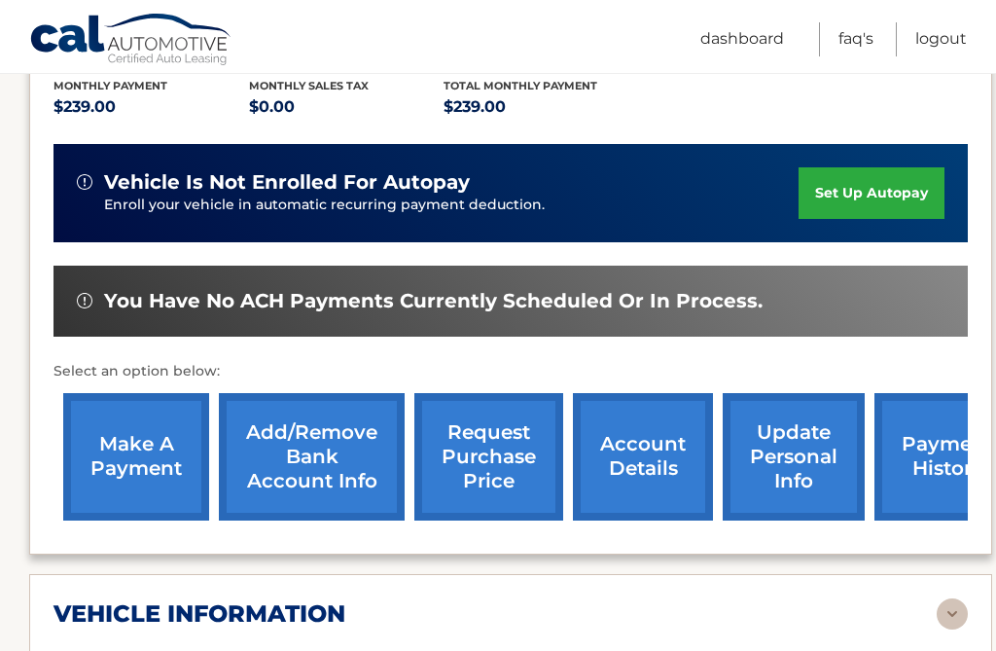
click at [895, 211] on link "set up autopay" at bounding box center [871, 193] width 146 height 52
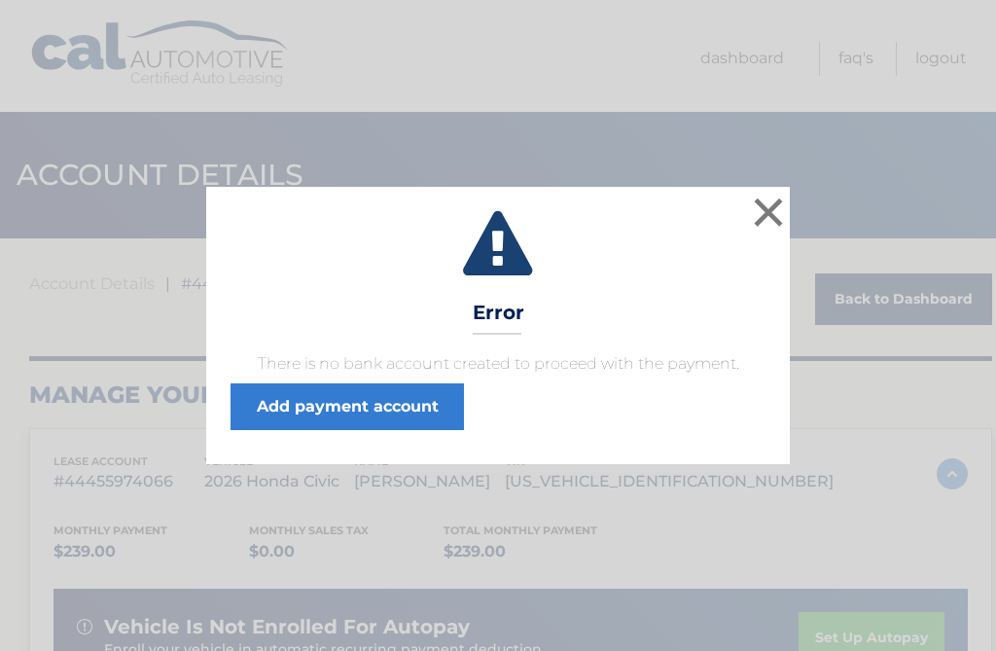
click at [787, 213] on button "×" at bounding box center [768, 212] width 39 height 39
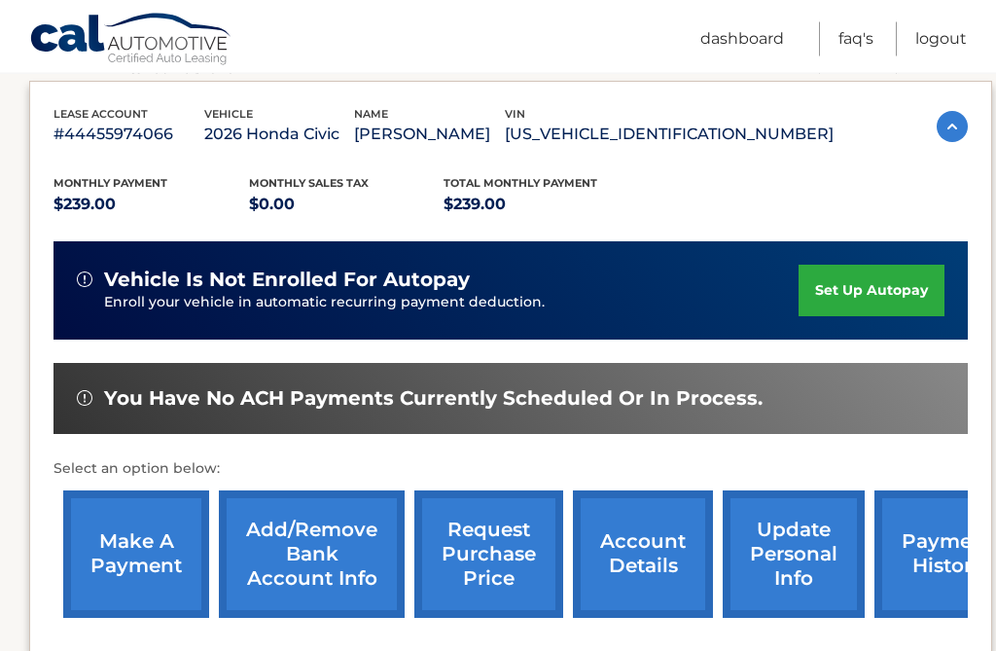
scroll to position [347, 0]
click at [326, 549] on link "Add/Remove bank account info" at bounding box center [312, 553] width 186 height 127
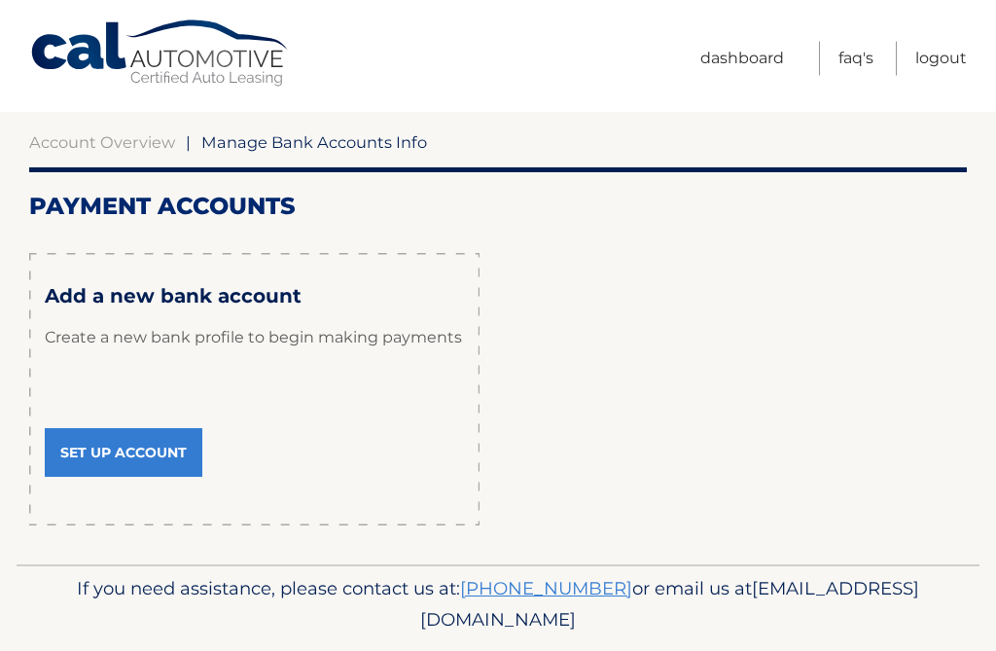
scroll to position [141, 0]
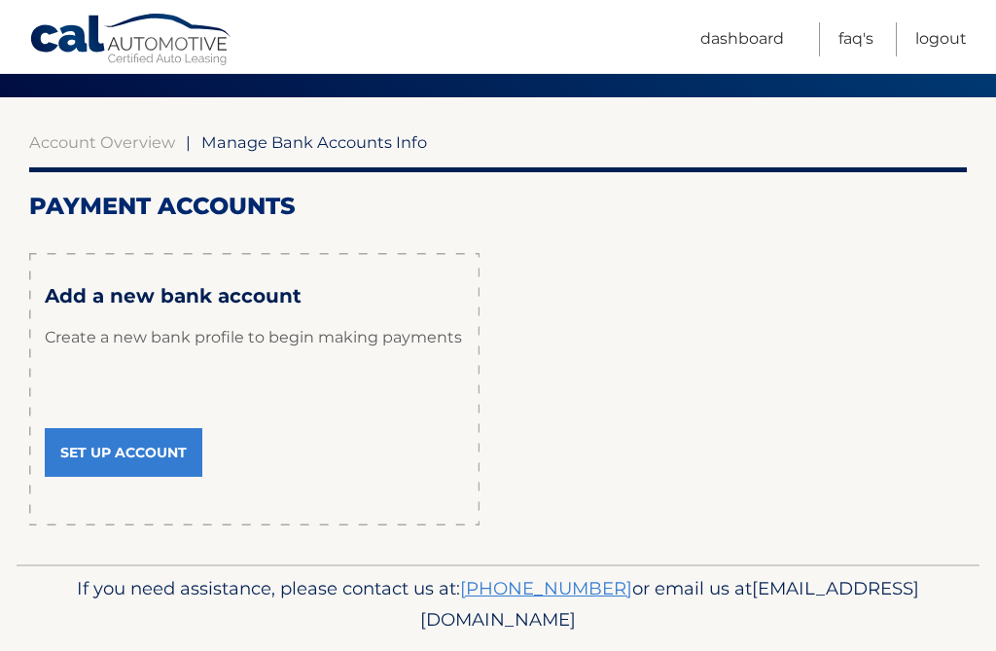
click at [163, 440] on link "Set Up Account" at bounding box center [124, 452] width 158 height 49
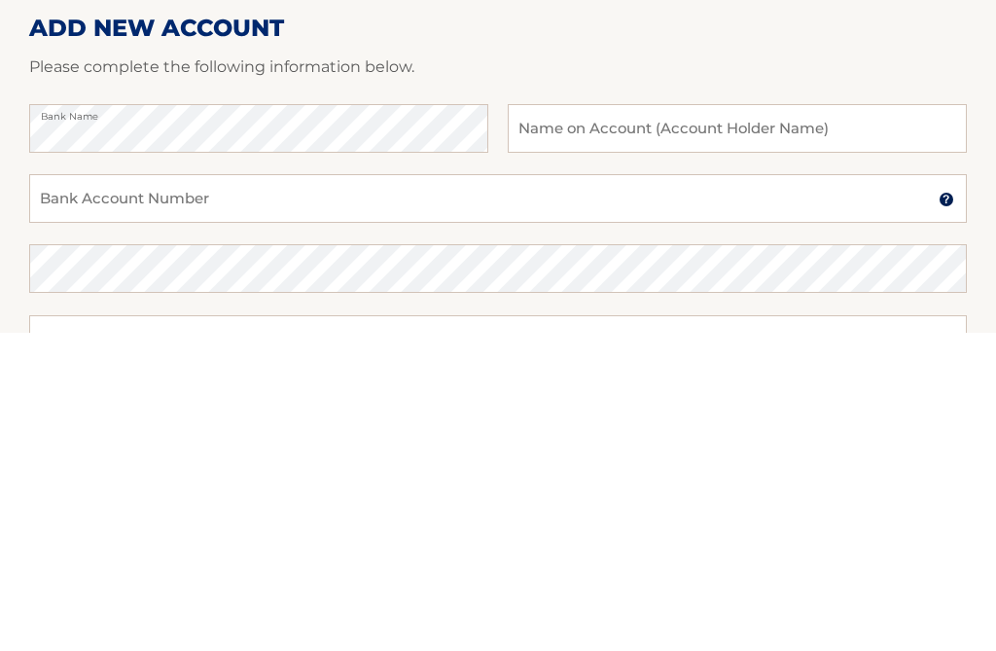
scroll to position [318, 0]
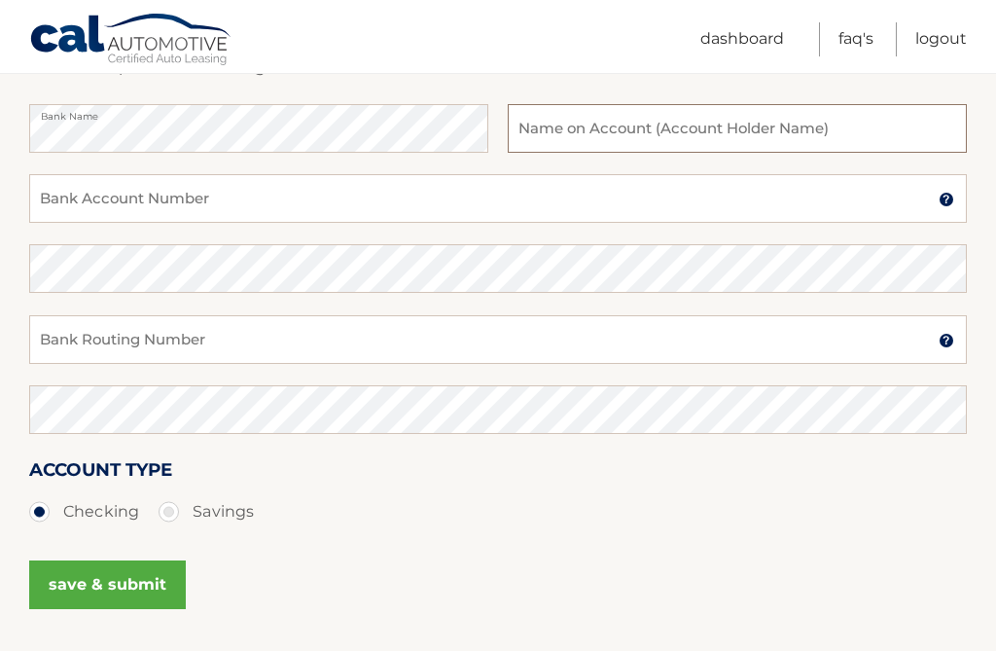
click at [583, 135] on input "text" at bounding box center [737, 128] width 459 height 49
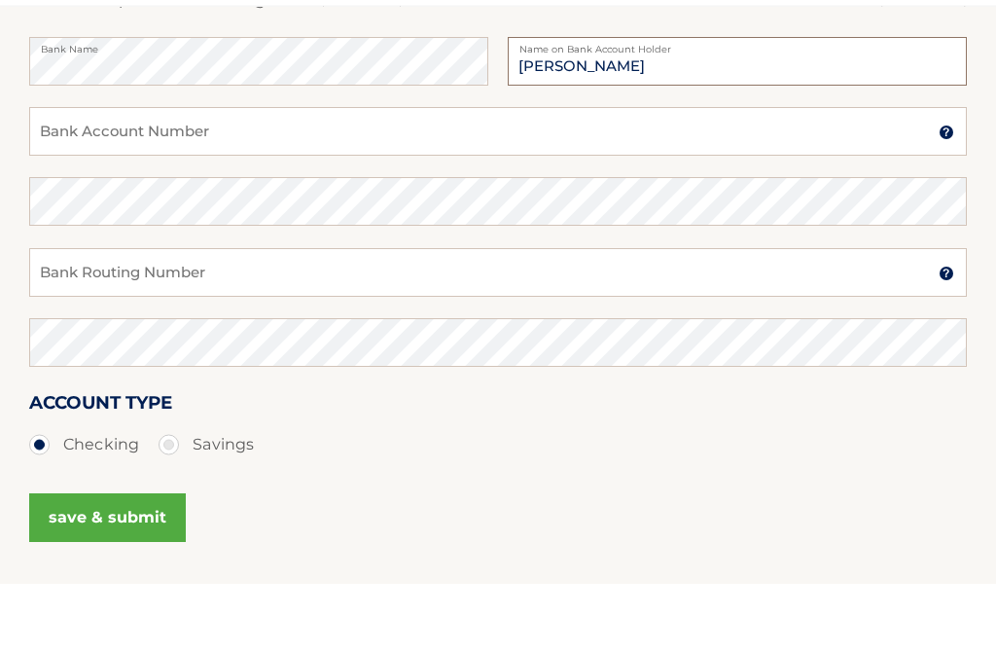
type input "[PERSON_NAME]"
click at [111, 175] on input "Bank Account Number" at bounding box center [497, 199] width 937 height 49
type input "5630940759"
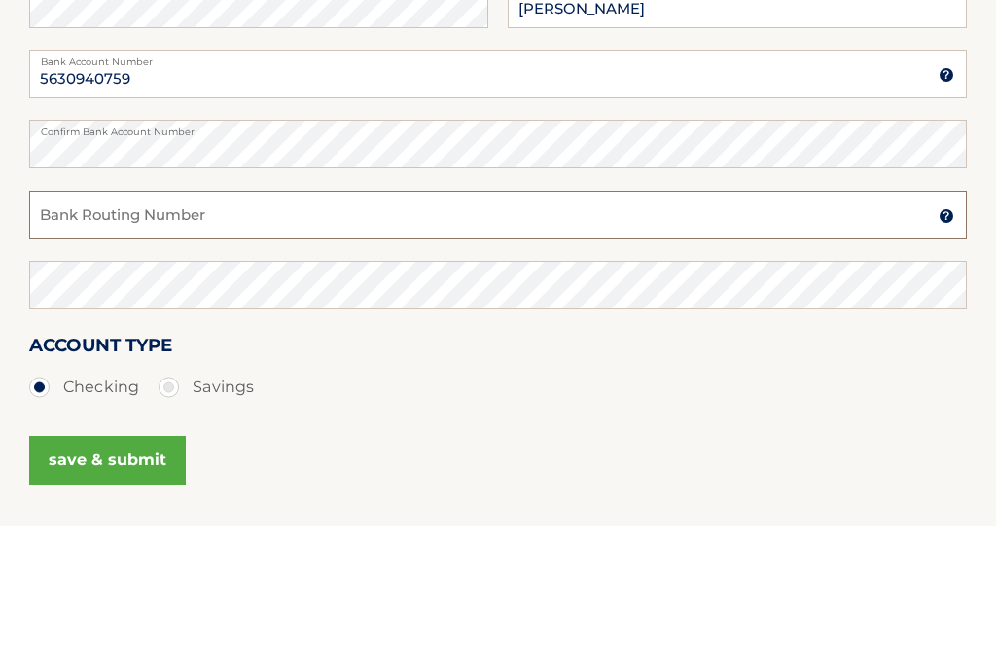
click at [73, 316] on input "Bank Routing Number" at bounding box center [497, 340] width 937 height 49
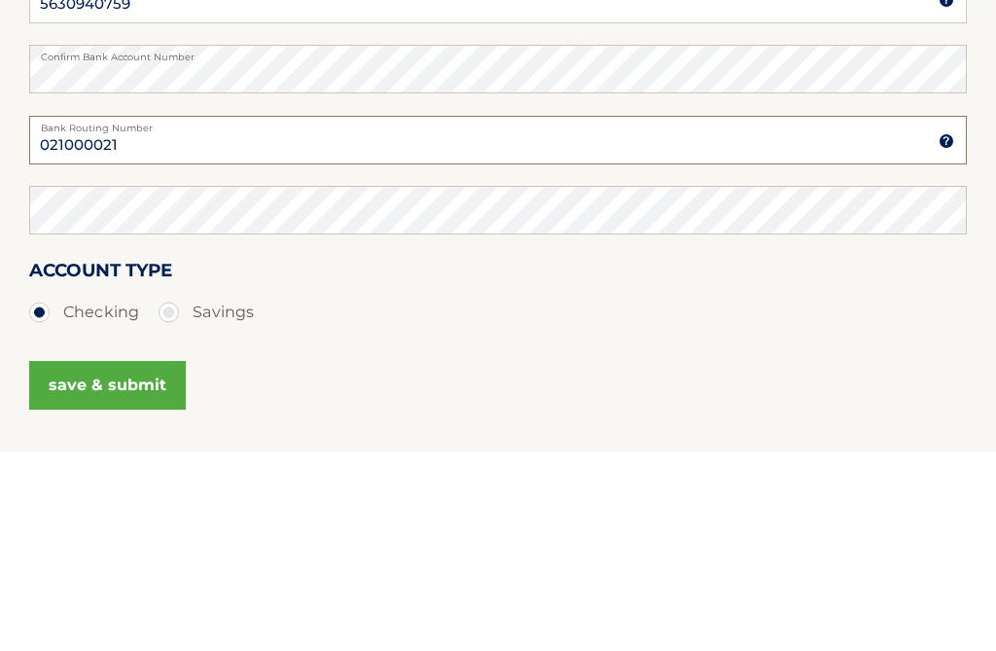
type input "021000021"
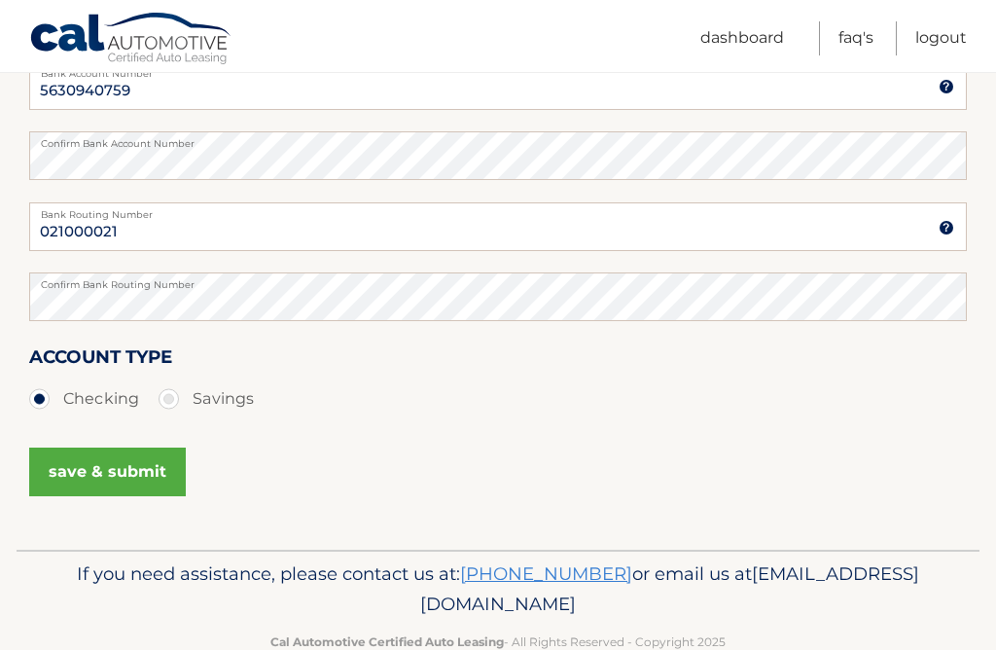
click at [127, 475] on button "save & submit" at bounding box center [107, 472] width 157 height 49
click at [92, 448] on button "save & submit" at bounding box center [107, 472] width 157 height 49
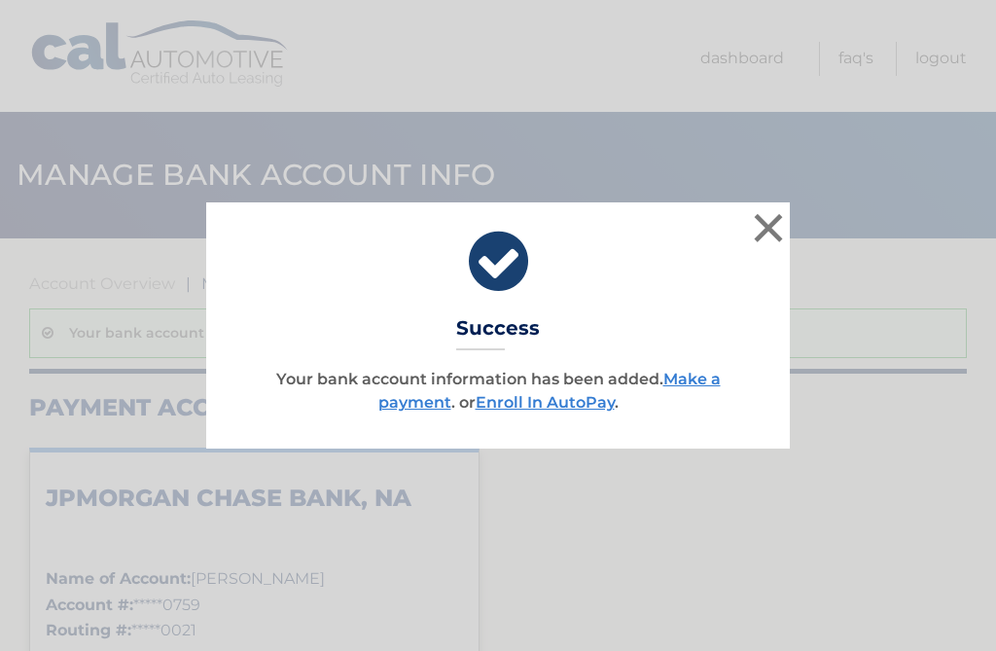
click at [553, 409] on link "Enroll In AutoPay" at bounding box center [544, 402] width 139 height 18
click at [787, 221] on button "×" at bounding box center [768, 227] width 39 height 39
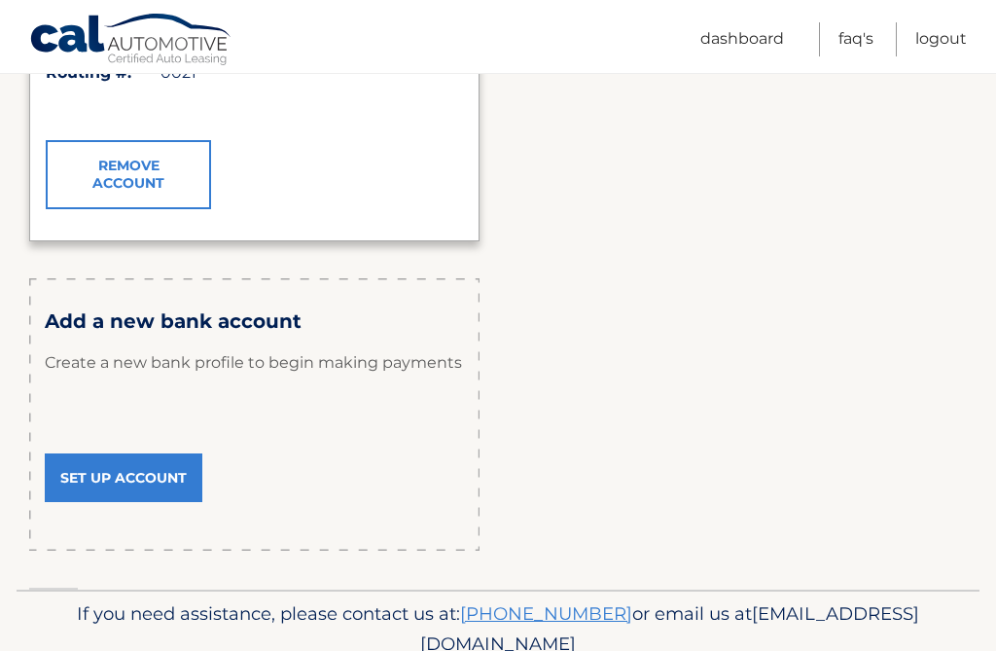
scroll to position [596, 0]
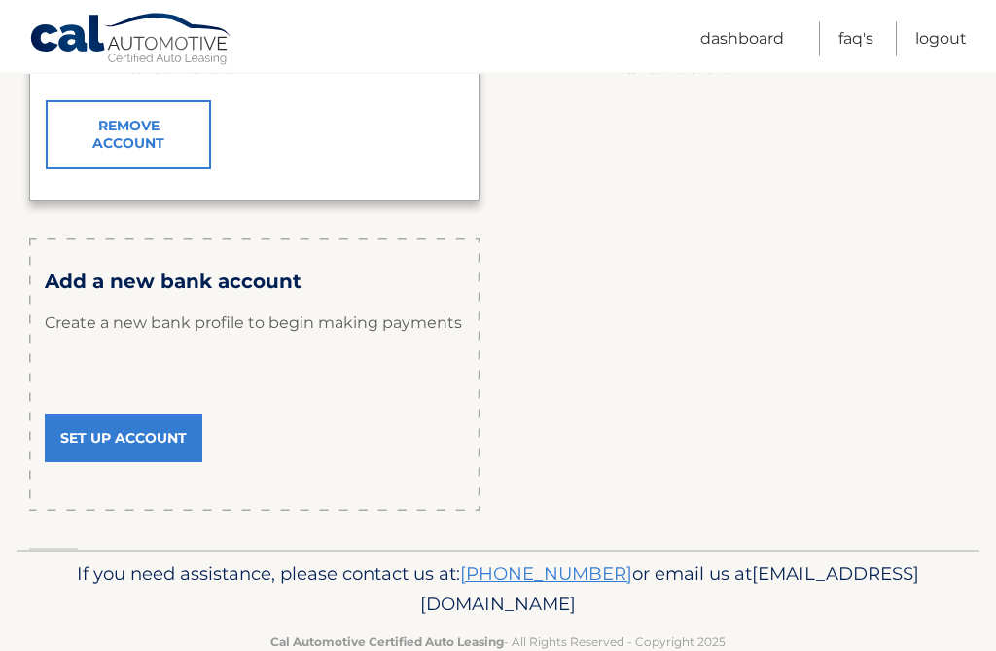
click at [142, 442] on link "Set Up Account" at bounding box center [124, 438] width 158 height 49
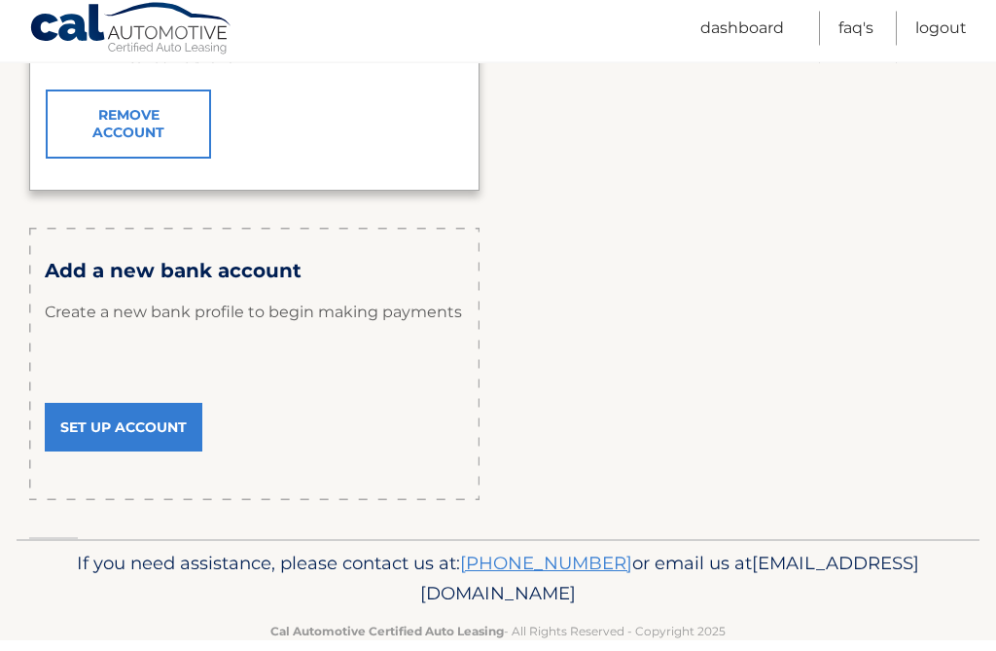
scroll to position [640, 0]
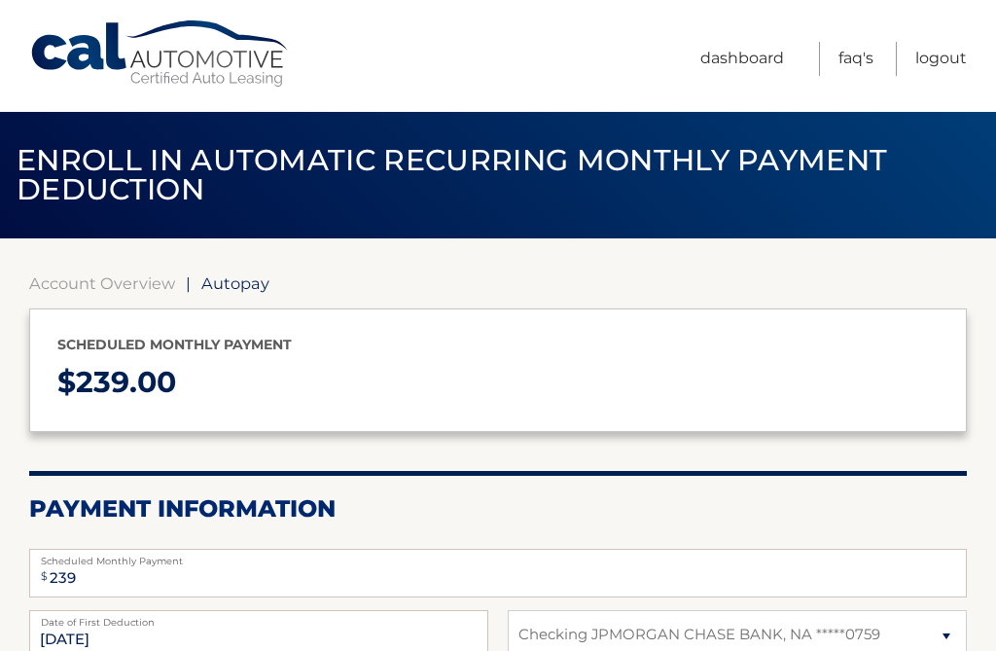
select select "NGE4YzE5OWEtNDVlNS00ZDczLWE4ODItMzJiNmQyMjk4ODI3"
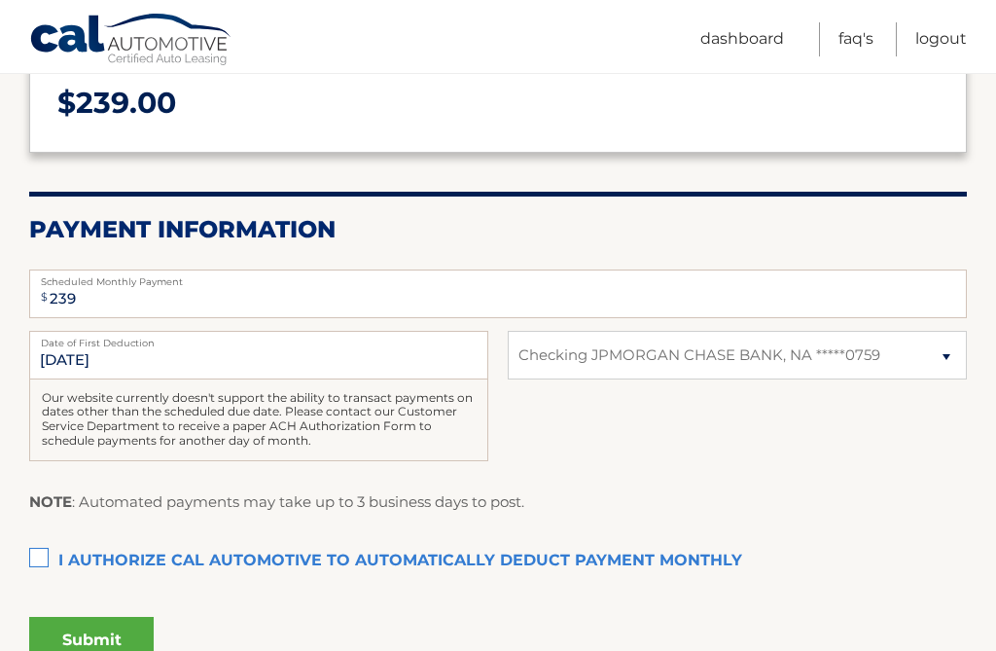
scroll to position [322, 0]
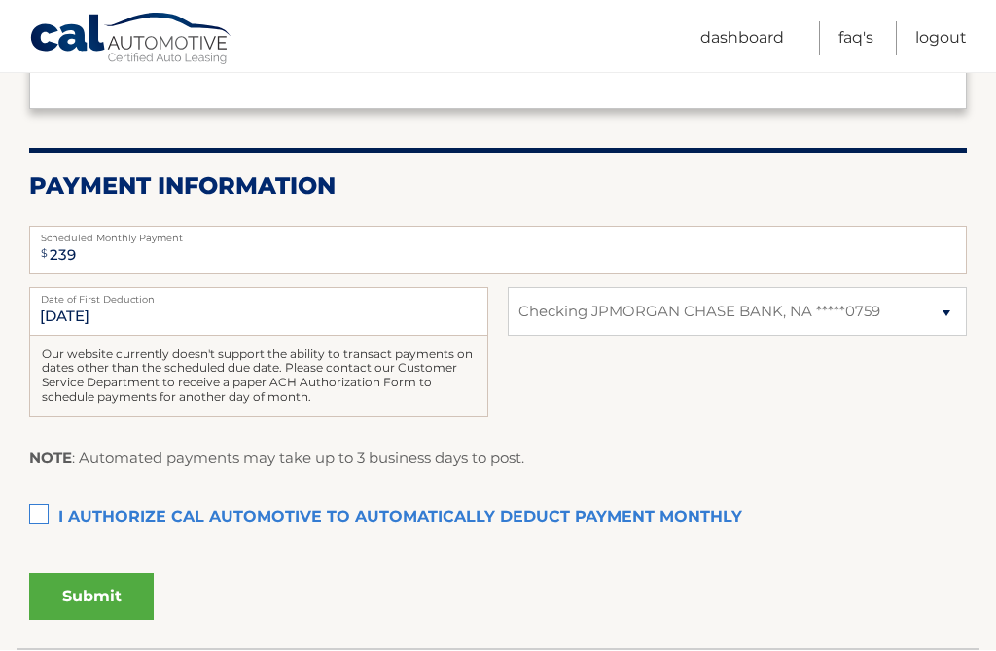
click at [52, 521] on label "I authorize cal automotive to automatically deduct payment monthly This checkbo…" at bounding box center [497, 518] width 937 height 39
click at [0, 0] on input "I authorize cal automotive to automatically deduct payment monthly This checkbo…" at bounding box center [0, 0] width 0 height 0
click at [125, 611] on button "Submit" at bounding box center [91, 596] width 124 height 47
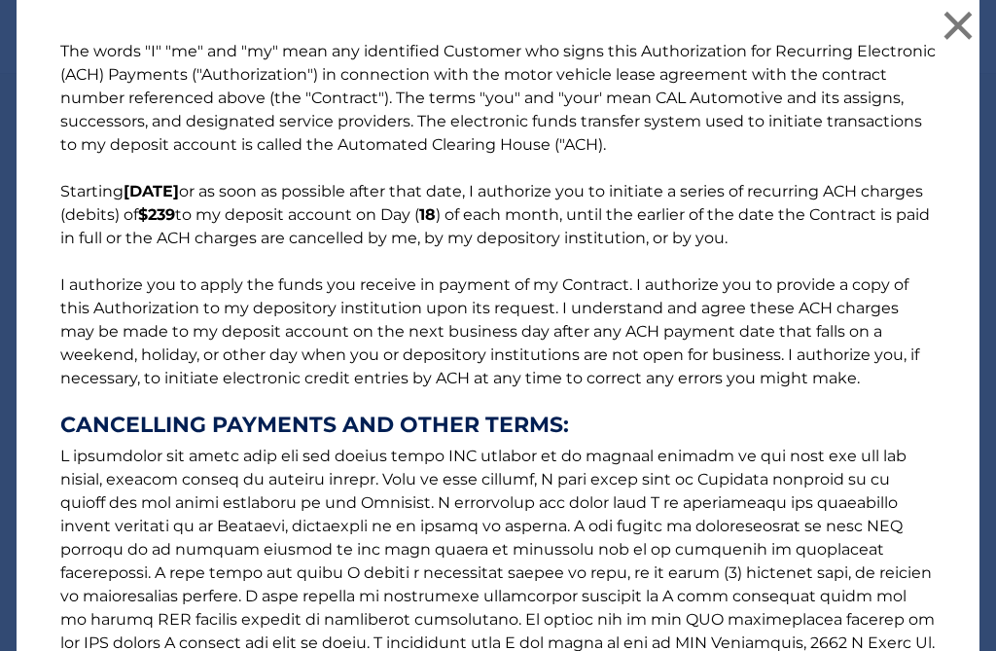
scroll to position [0, 0]
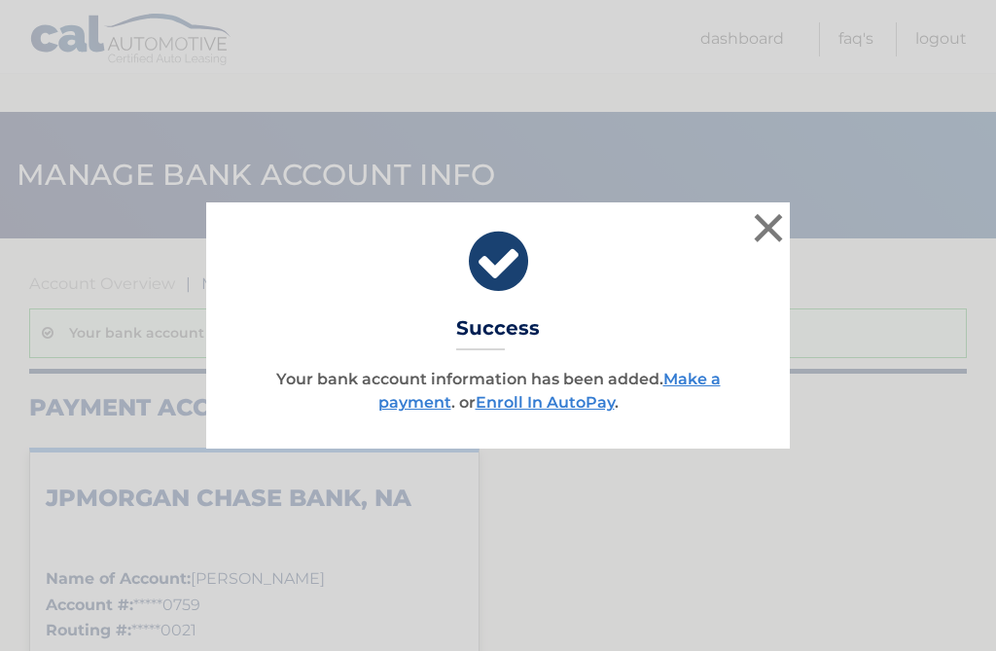
scroll to position [185, 0]
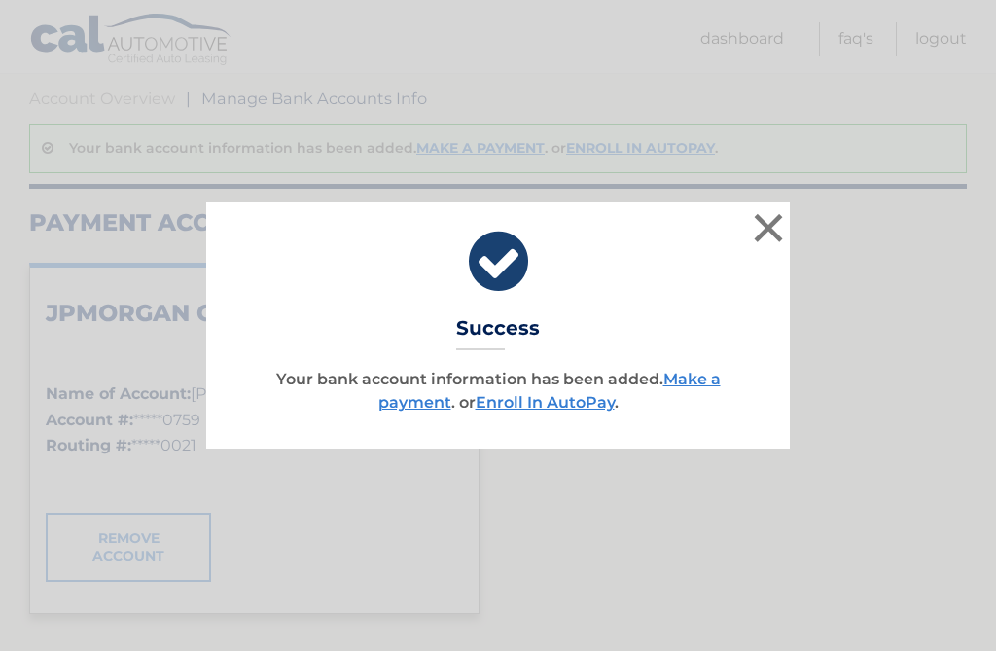
click at [554, 410] on link "Enroll In AutoPay" at bounding box center [544, 402] width 139 height 18
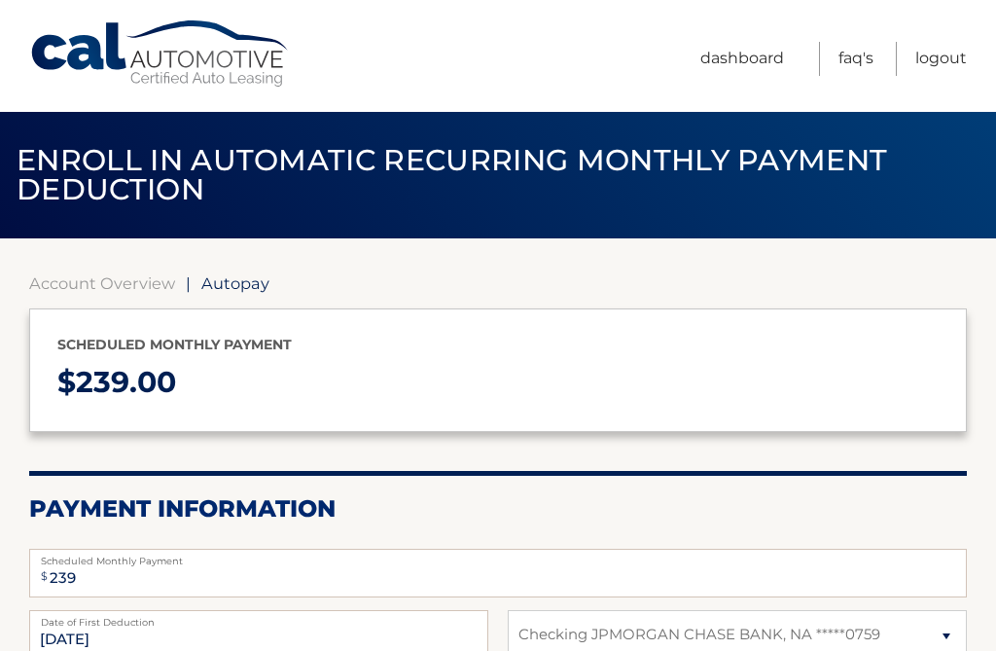
select select "NGE4YzE5OWEtNDVlNS00ZDczLWE4ODItMzJiNmQyMjk4ODI3"
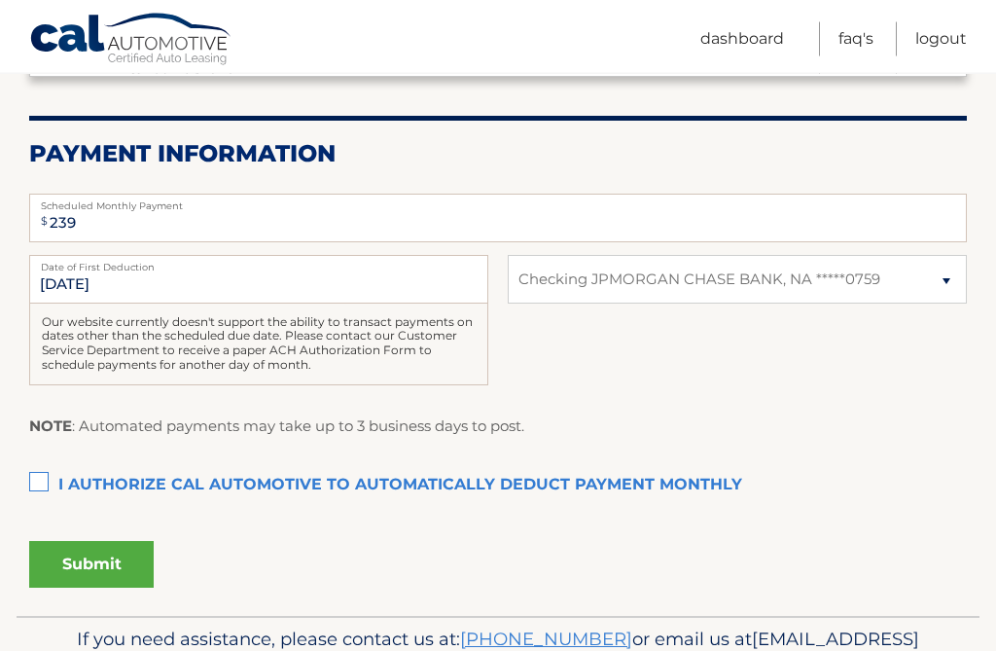
scroll to position [359, 0]
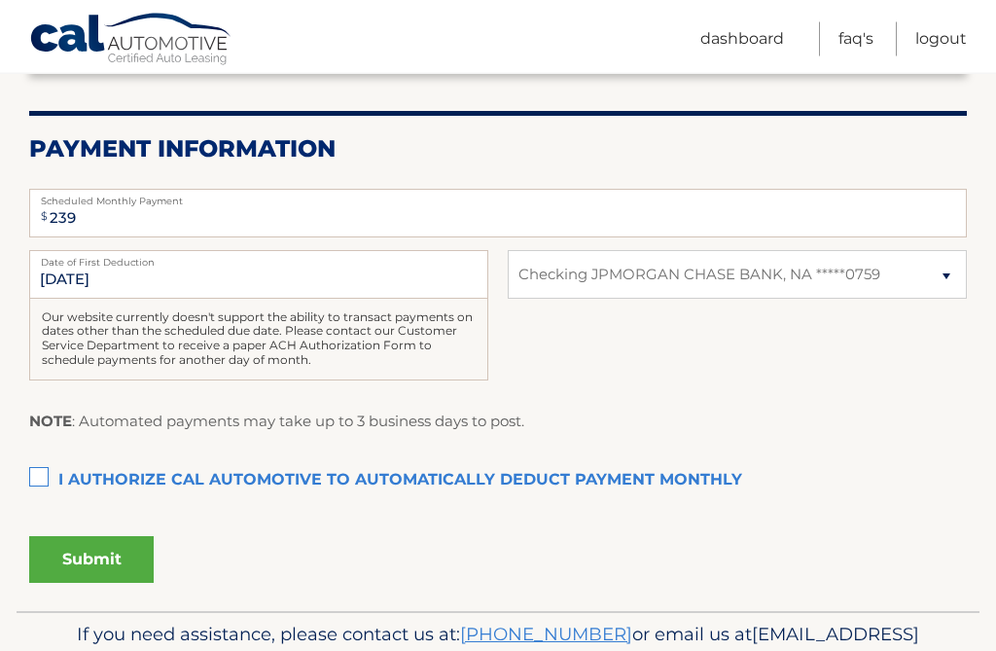
click at [46, 464] on label "I authorize cal automotive to automatically deduct payment monthly This checkbo…" at bounding box center [497, 481] width 937 height 39
click at [0, 0] on input "I authorize cal automotive to automatically deduct payment monthly This checkbo…" at bounding box center [0, 0] width 0 height 0
click at [95, 555] on button "Submit" at bounding box center [91, 559] width 124 height 47
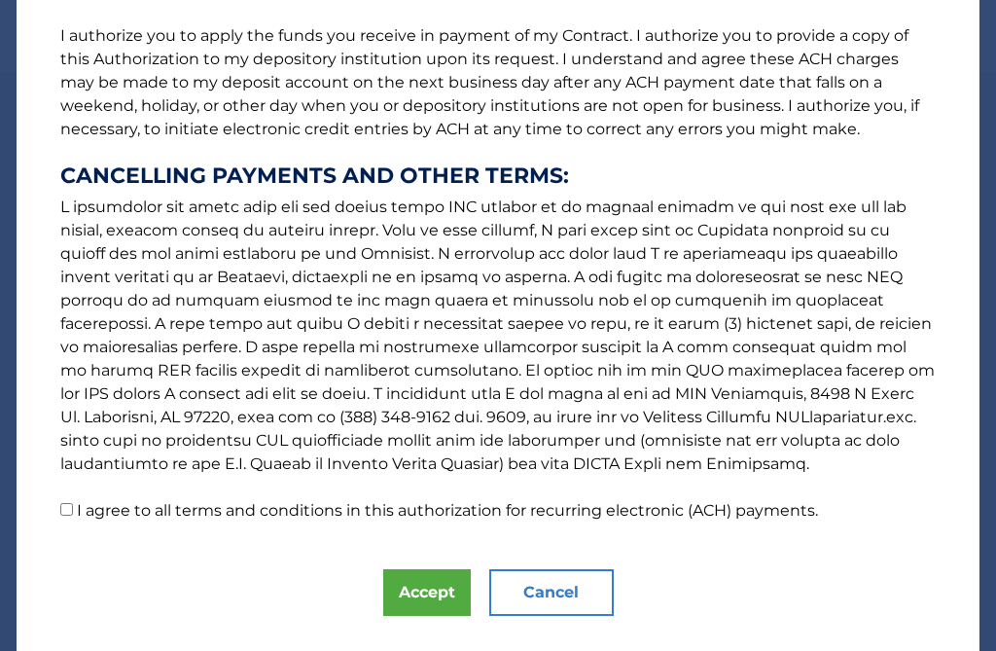
scroll to position [248, 0]
click at [73, 504] on input "I agree to all terms and conditions in this authorization for recurring electro…" at bounding box center [66, 510] width 13 height 13
checkbox input "true"
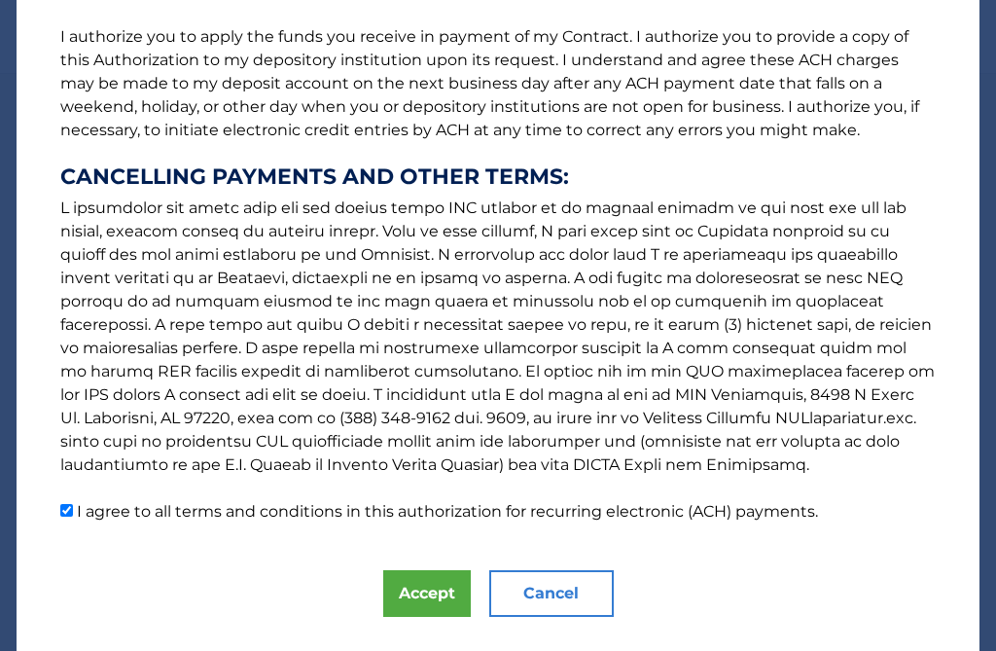
click at [430, 594] on button "Accept" at bounding box center [427, 593] width 88 height 47
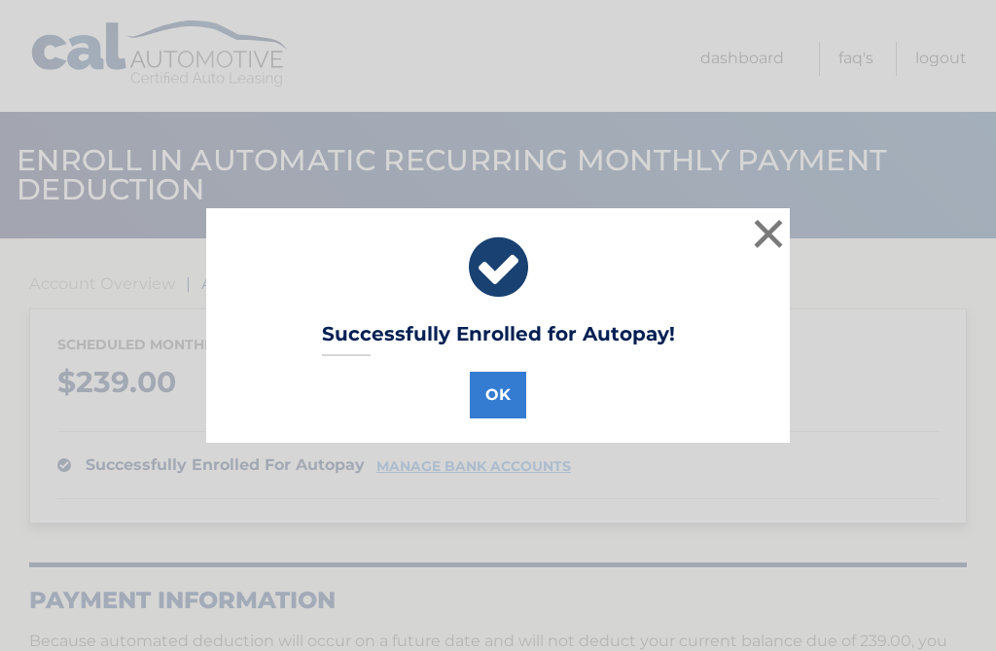
click at [516, 415] on button "OK" at bounding box center [498, 394] width 56 height 47
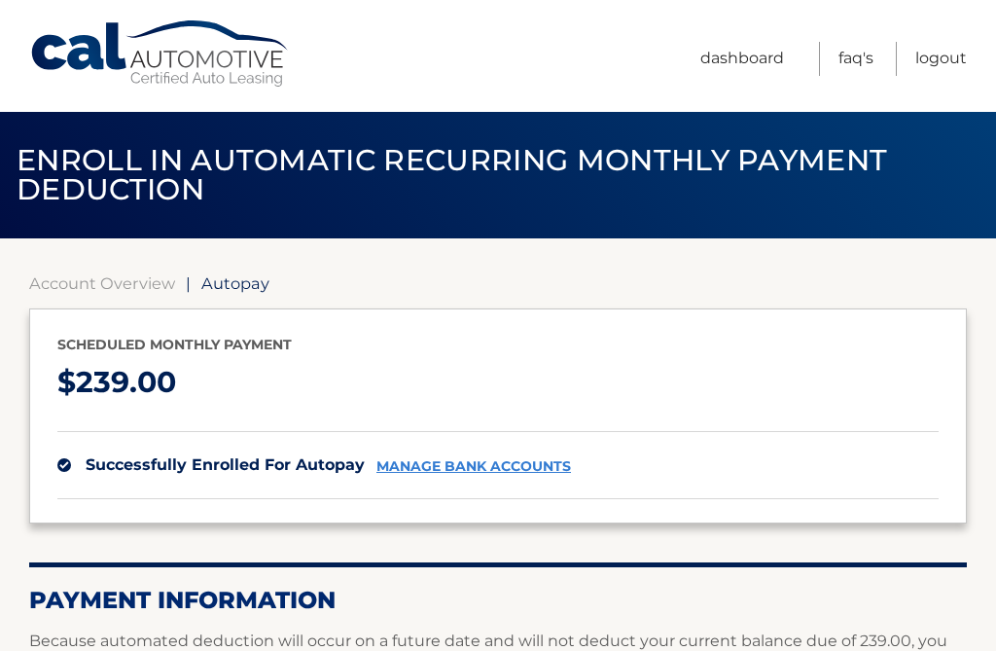
click at [977, 109] on div "Cal Automotive Menu Dashboard FAQ's Logout" at bounding box center [498, 56] width 996 height 112
